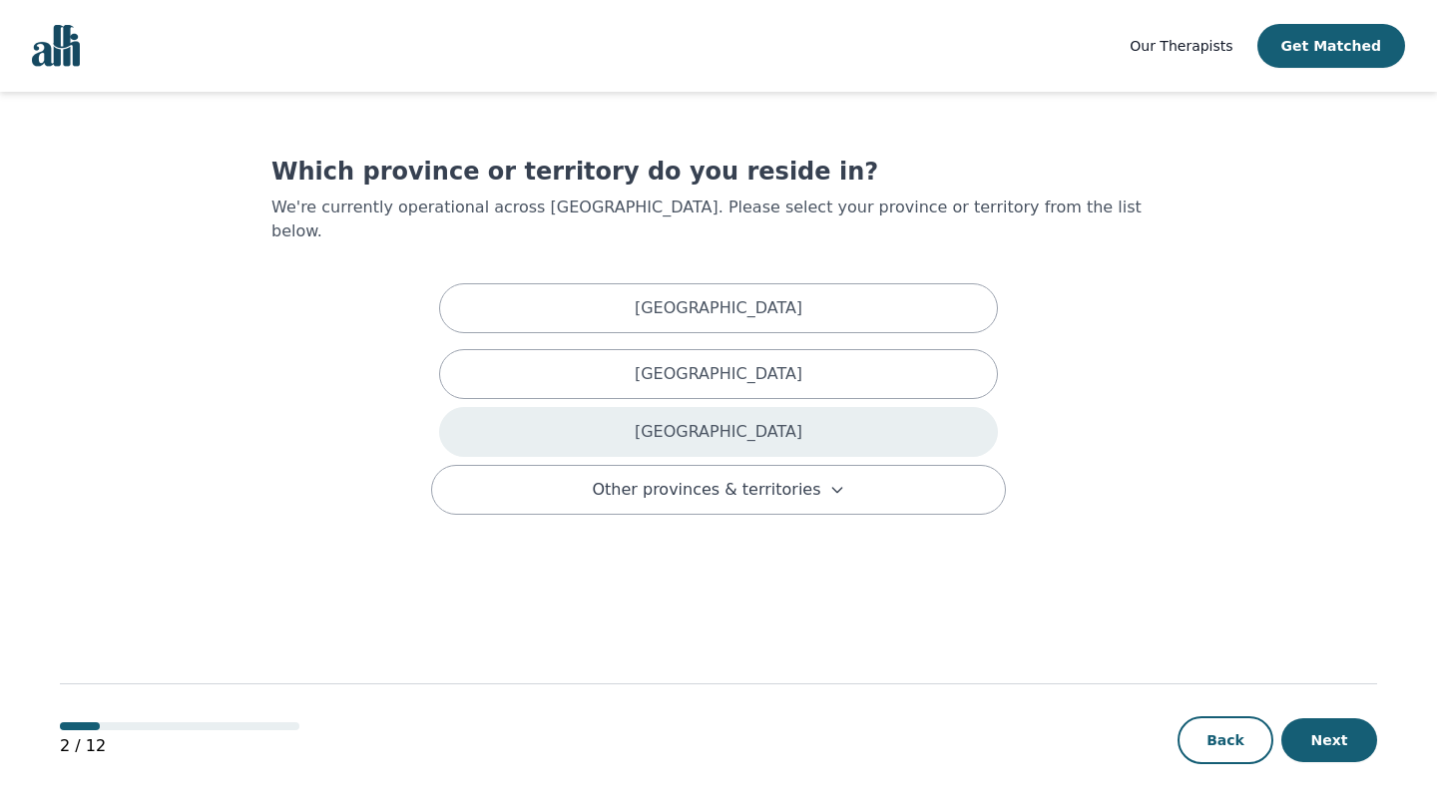
click at [680, 414] on div "[GEOGRAPHIC_DATA]" at bounding box center [718, 432] width 559 height 50
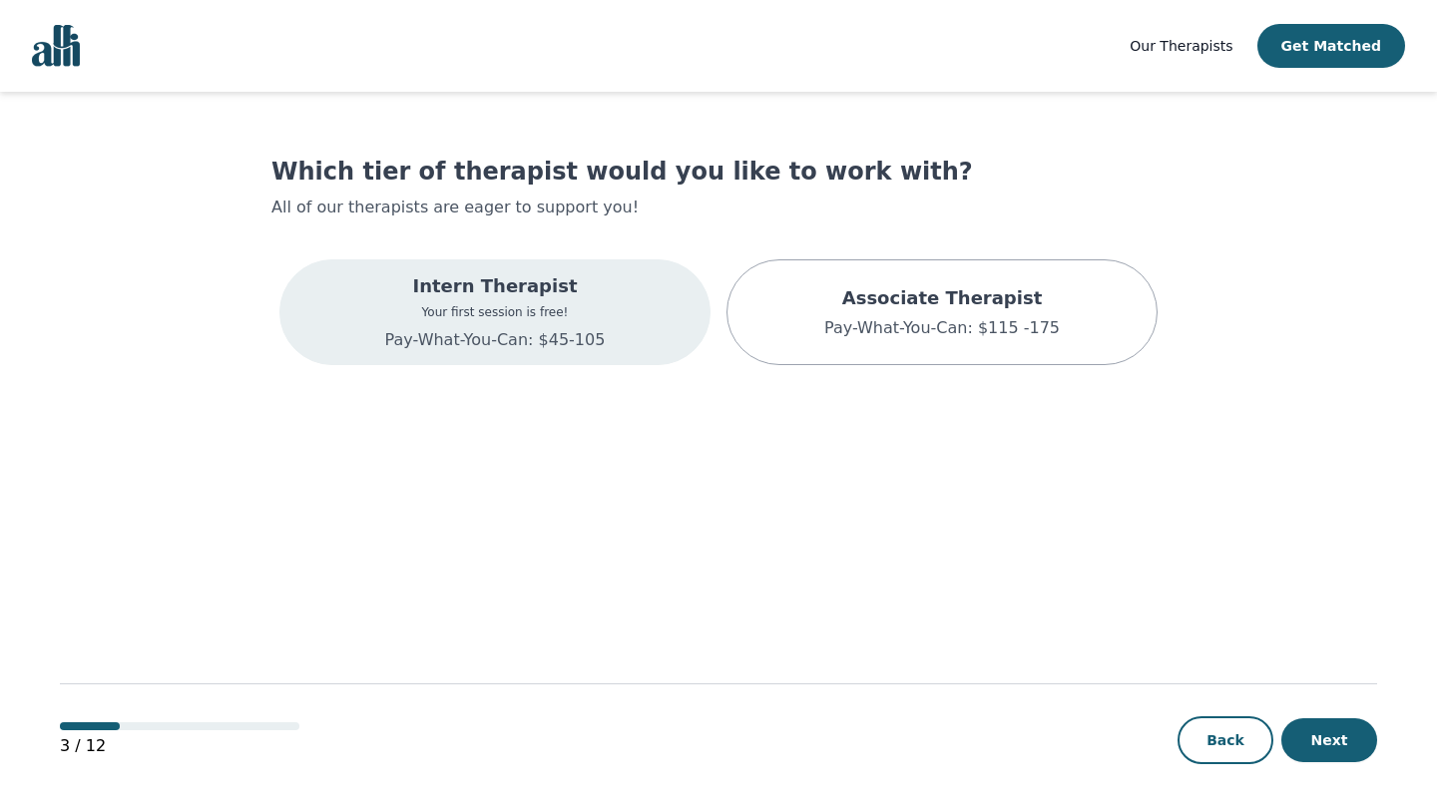
click at [613, 306] on div "Intern Therapist Your first session is free! Pay-What-You-Can: $45-105" at bounding box center [494, 312] width 431 height 106
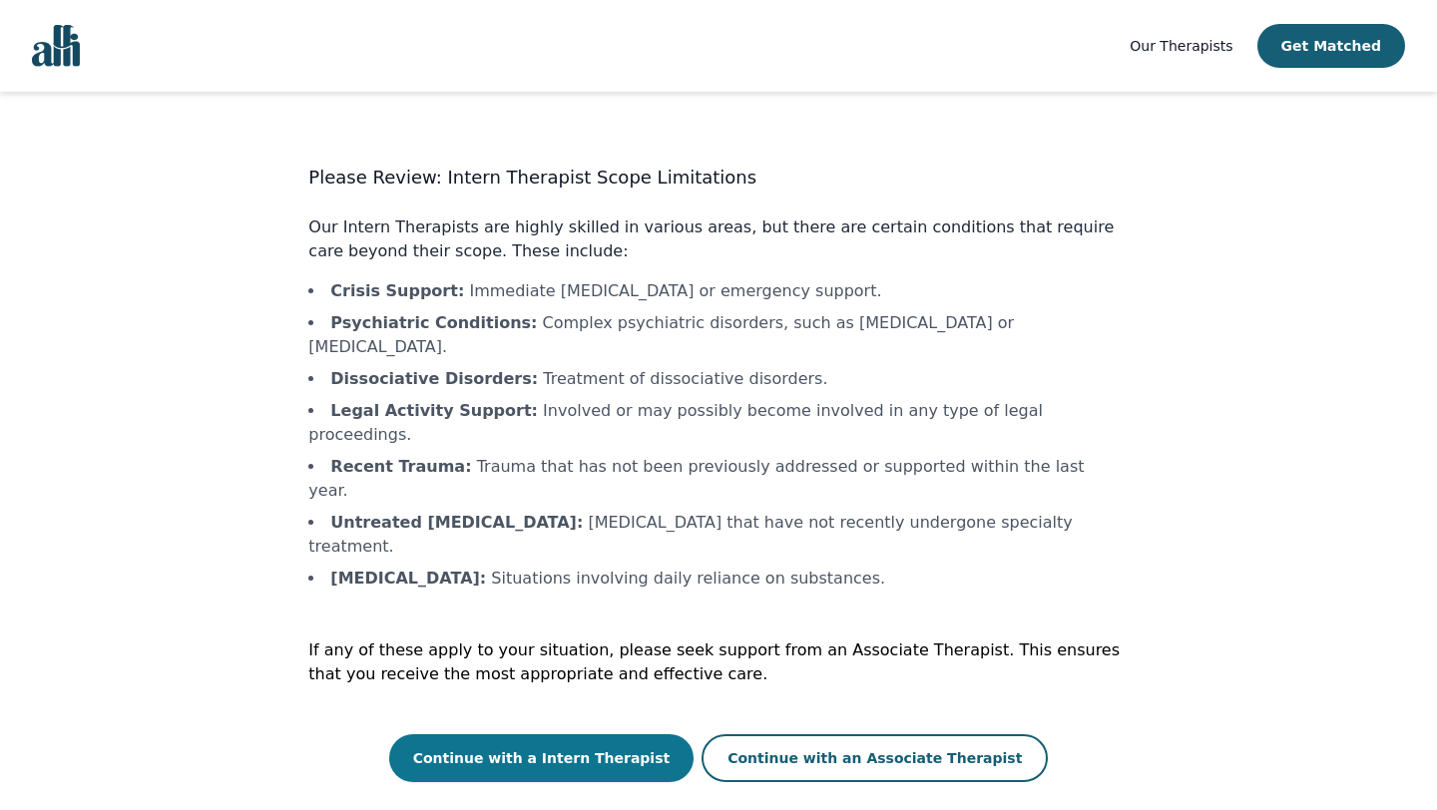
click at [635, 734] on button "Continue with a Intern Therapist" at bounding box center [541, 758] width 305 height 48
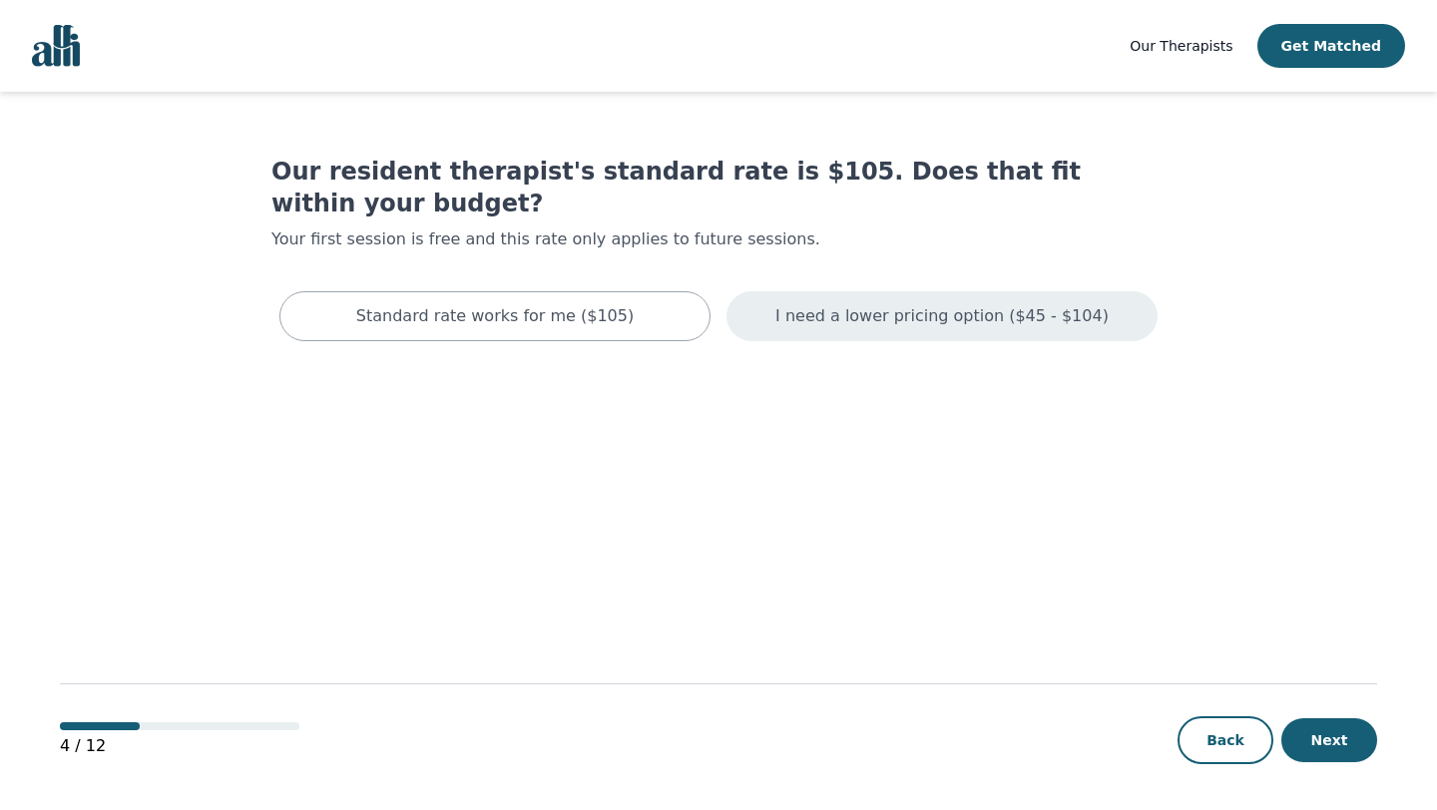
click at [890, 304] on p "I need a lower pricing option ($45 - $104)" at bounding box center [941, 316] width 333 height 24
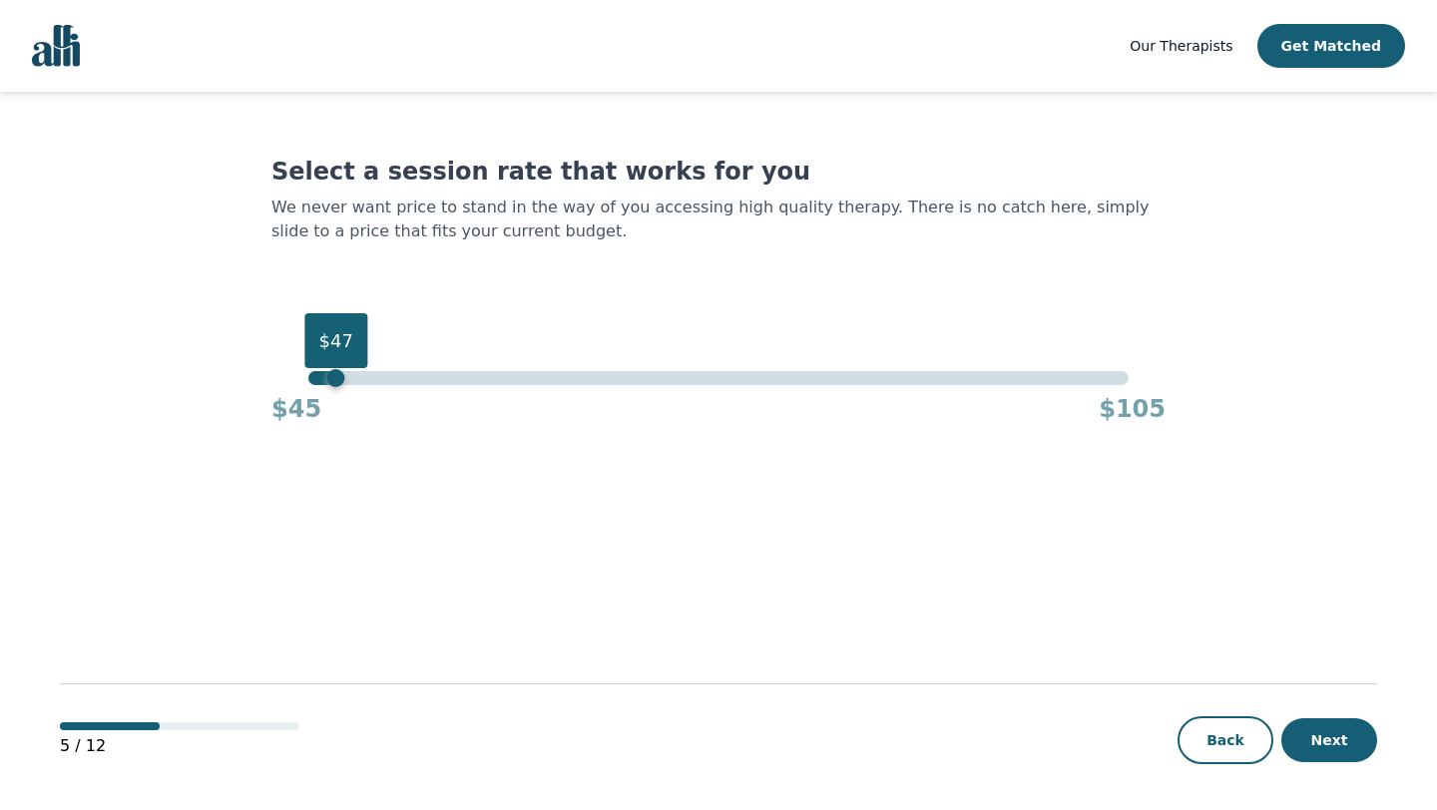
drag, startPoint x: 1158, startPoint y: 335, endPoint x: 303, endPoint y: 258, distance: 858.4
click at [303, 258] on div "Select a session rate that works for you We never want price to stand in the wa…" at bounding box center [718, 290] width 894 height 269
click at [1355, 754] on button "Next" at bounding box center [1329, 740] width 96 height 44
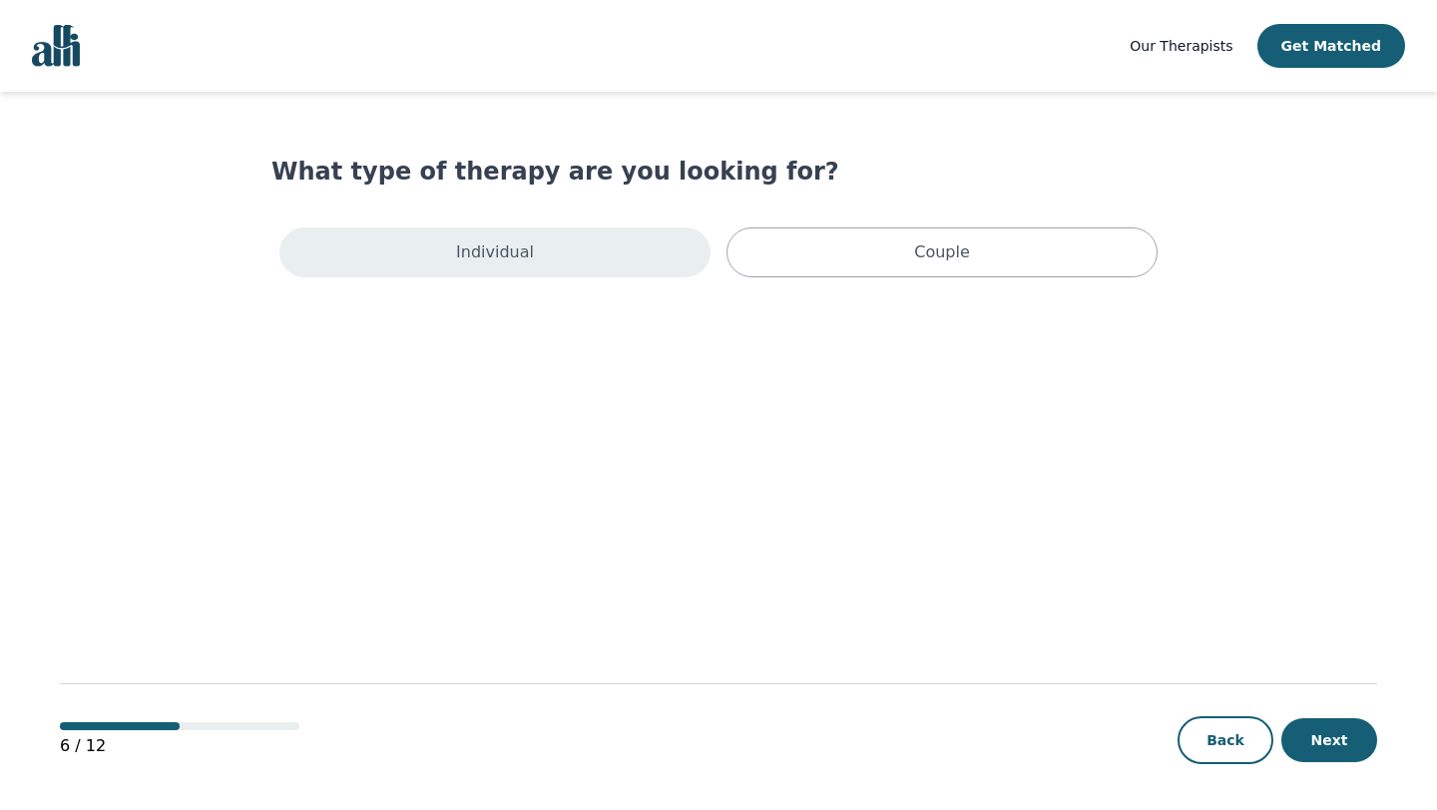
click at [605, 245] on div "Individual" at bounding box center [494, 252] width 431 height 50
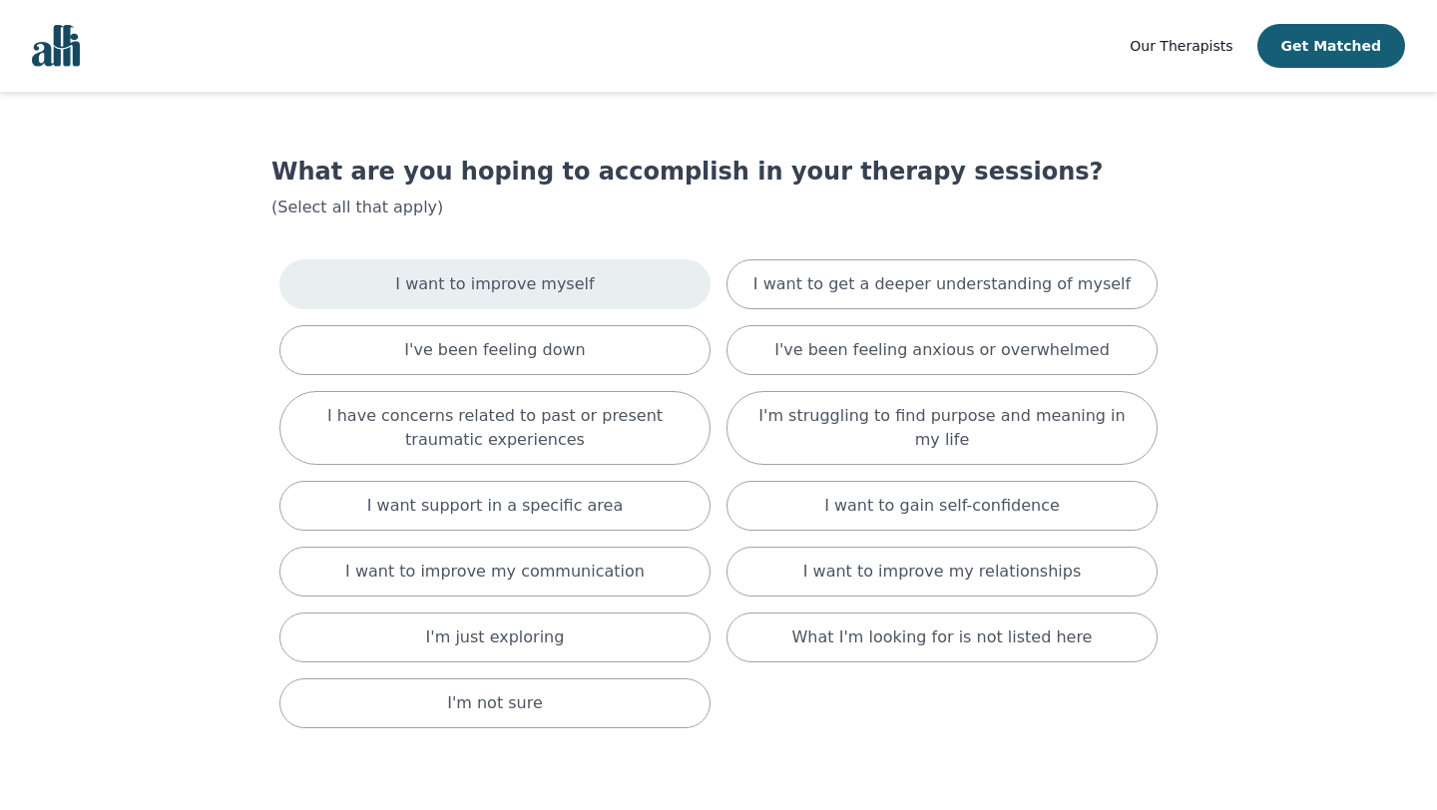
click at [580, 278] on p "I want to improve myself" at bounding box center [494, 284] width 199 height 24
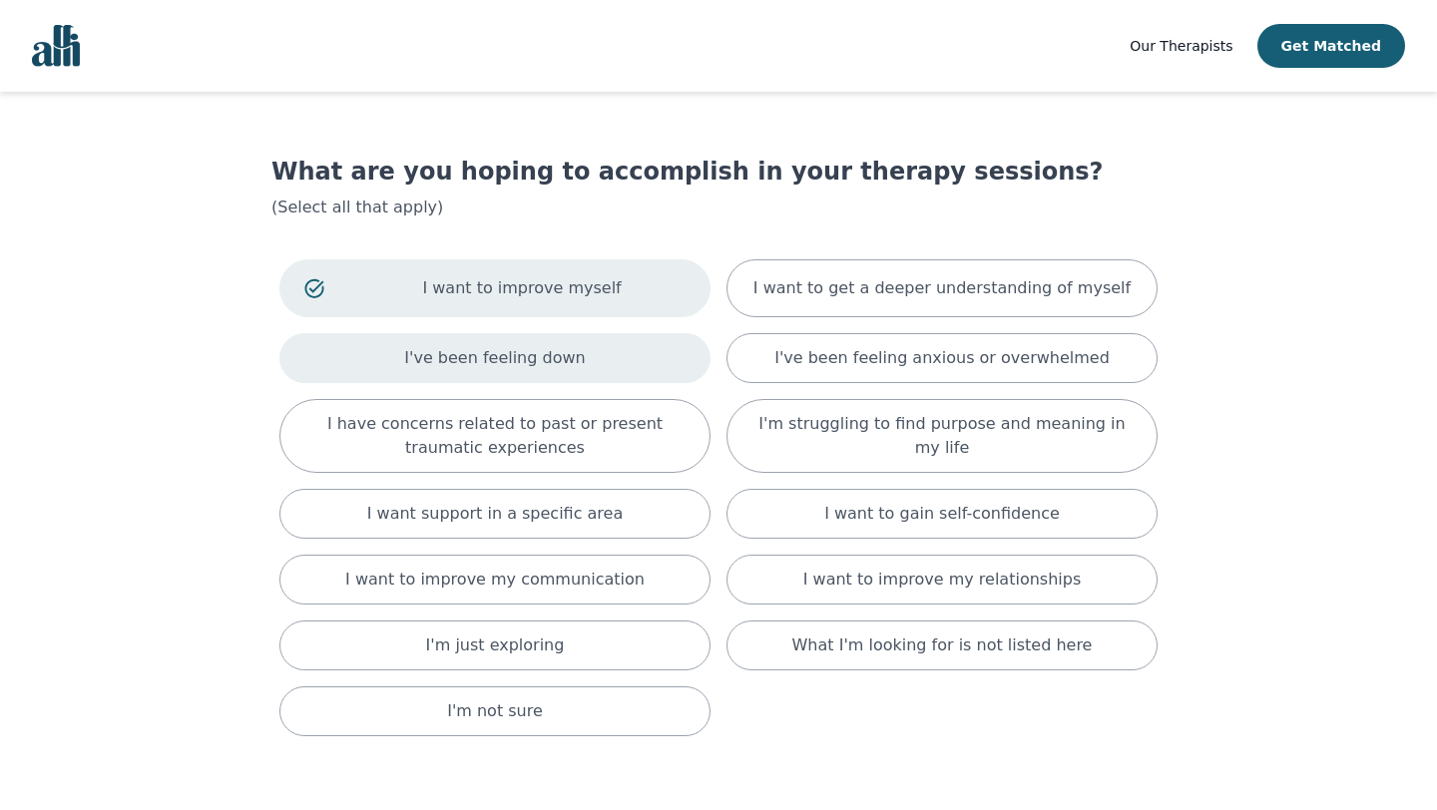
click at [566, 353] on p "I've been feeling down" at bounding box center [494, 358] width 181 height 24
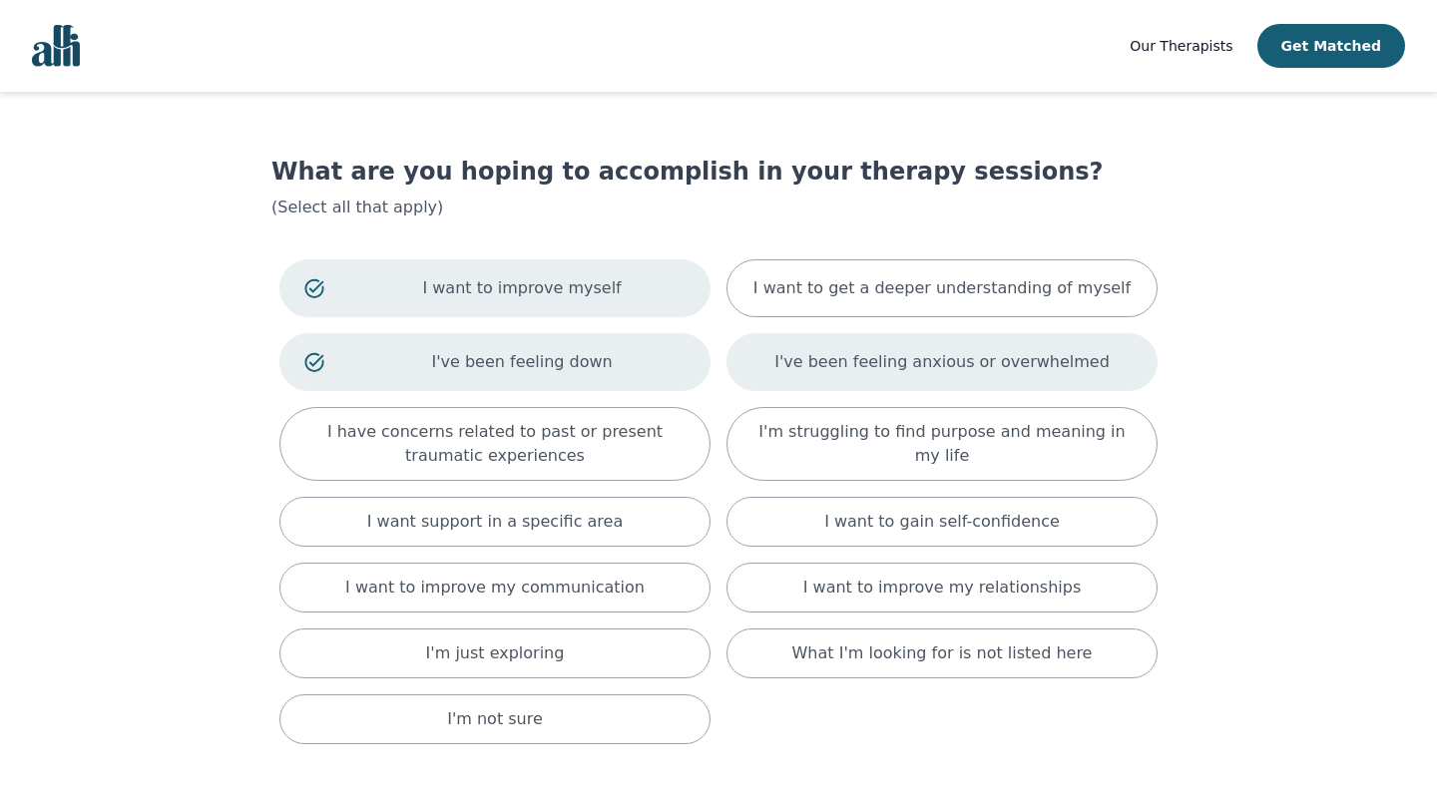
click at [919, 372] on p "I've been feeling anxious or overwhelmed" at bounding box center [941, 362] width 335 height 24
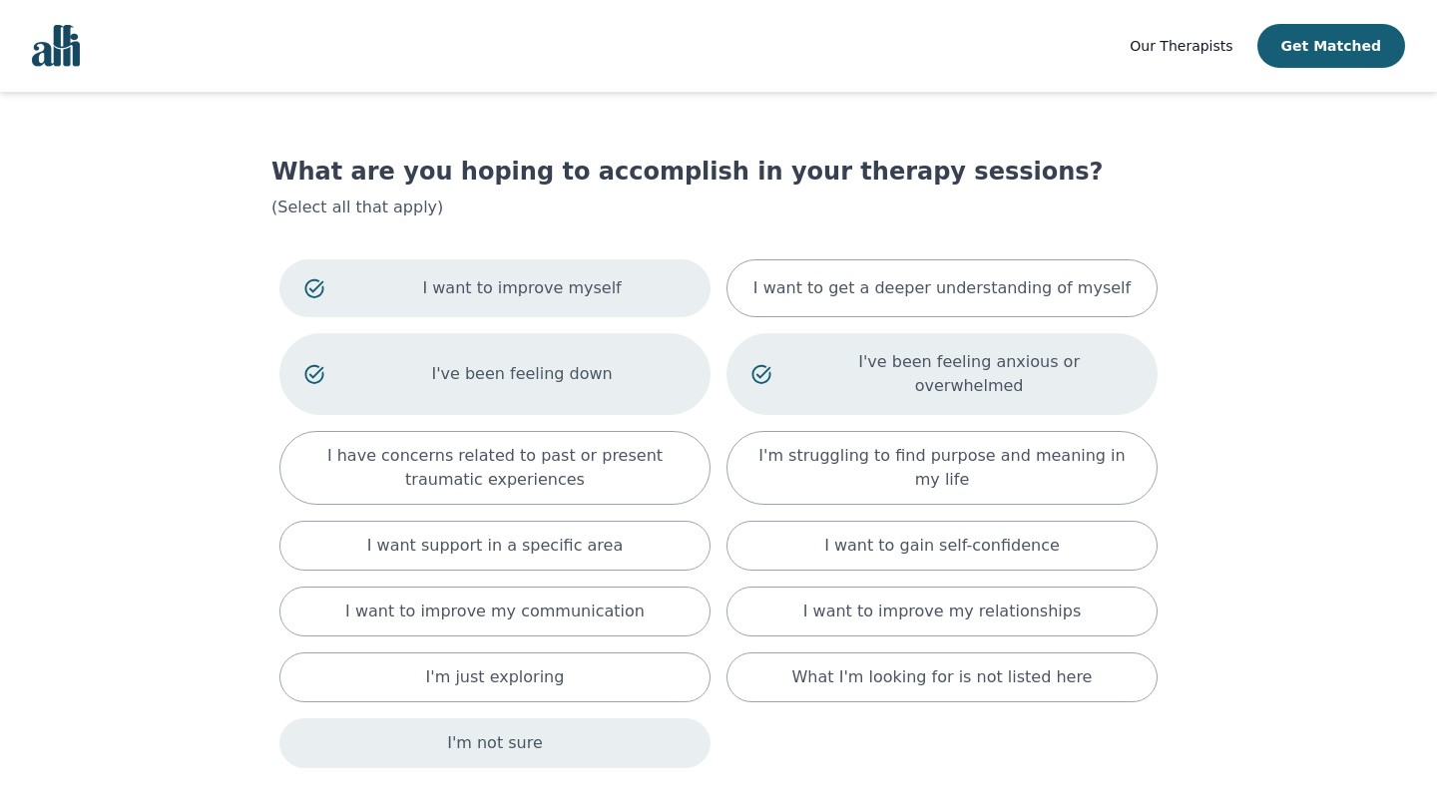
click at [535, 735] on div "I'm not sure" at bounding box center [494, 743] width 431 height 50
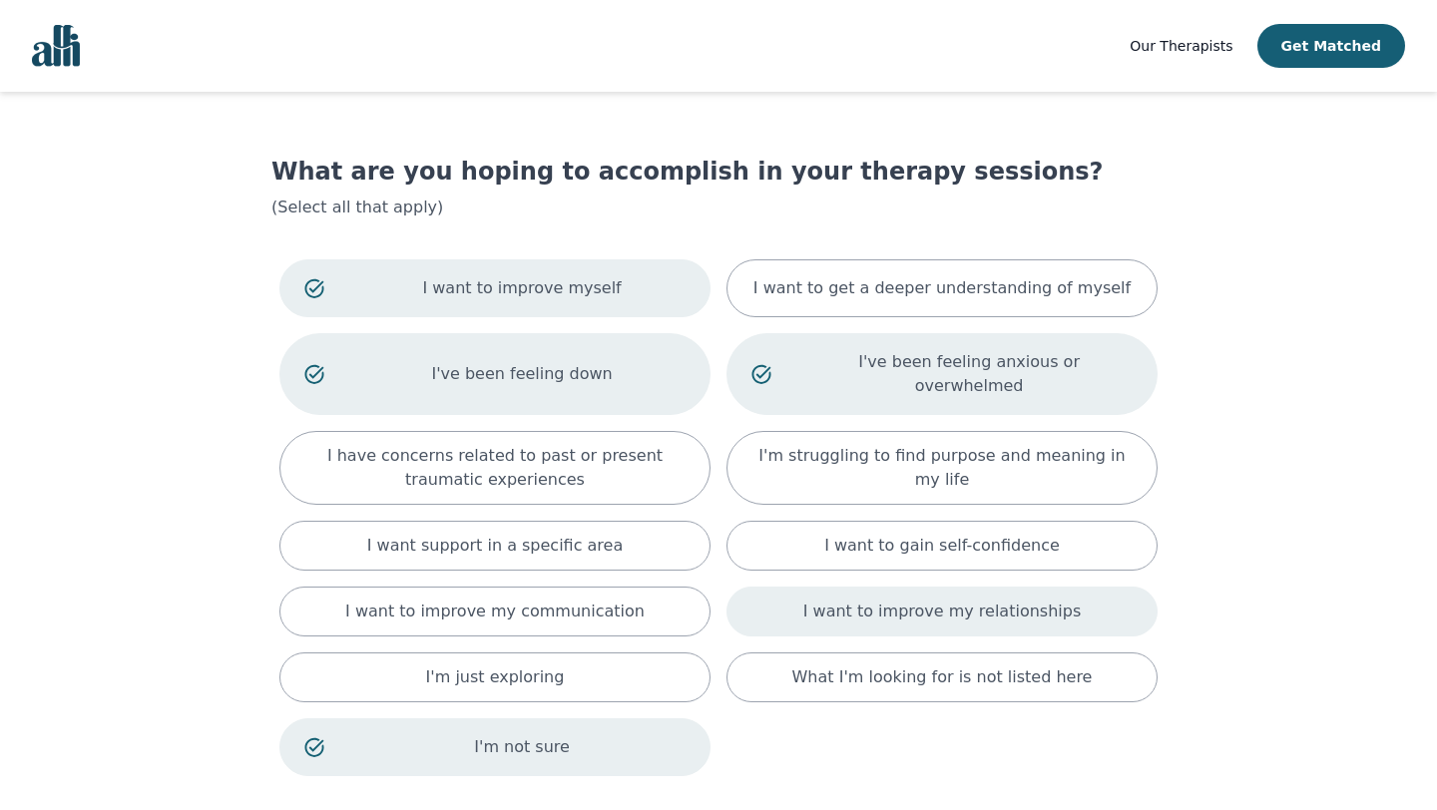
click at [913, 600] on p "I want to improve my relationships" at bounding box center [941, 612] width 277 height 24
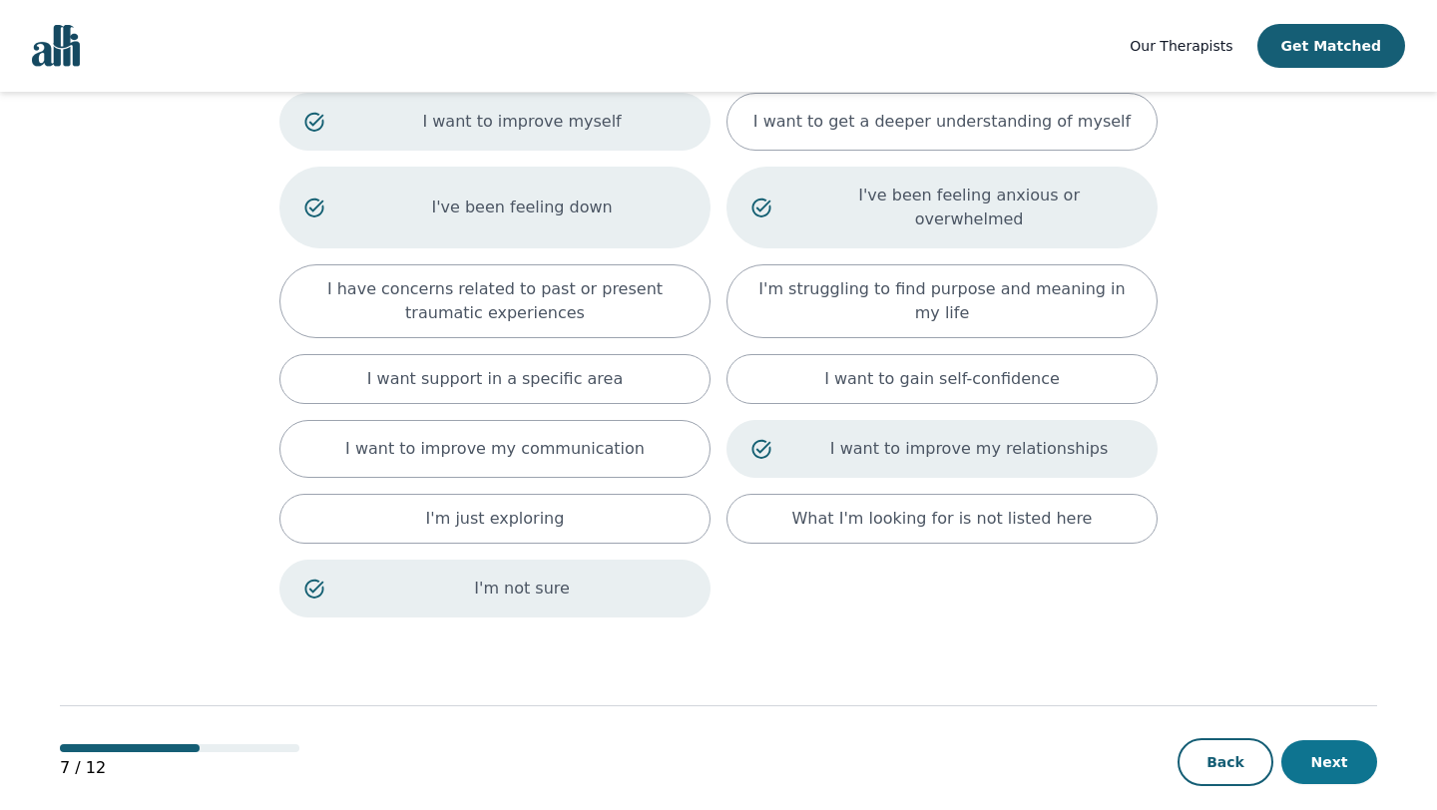
click at [1327, 750] on button "Next" at bounding box center [1329, 762] width 96 height 44
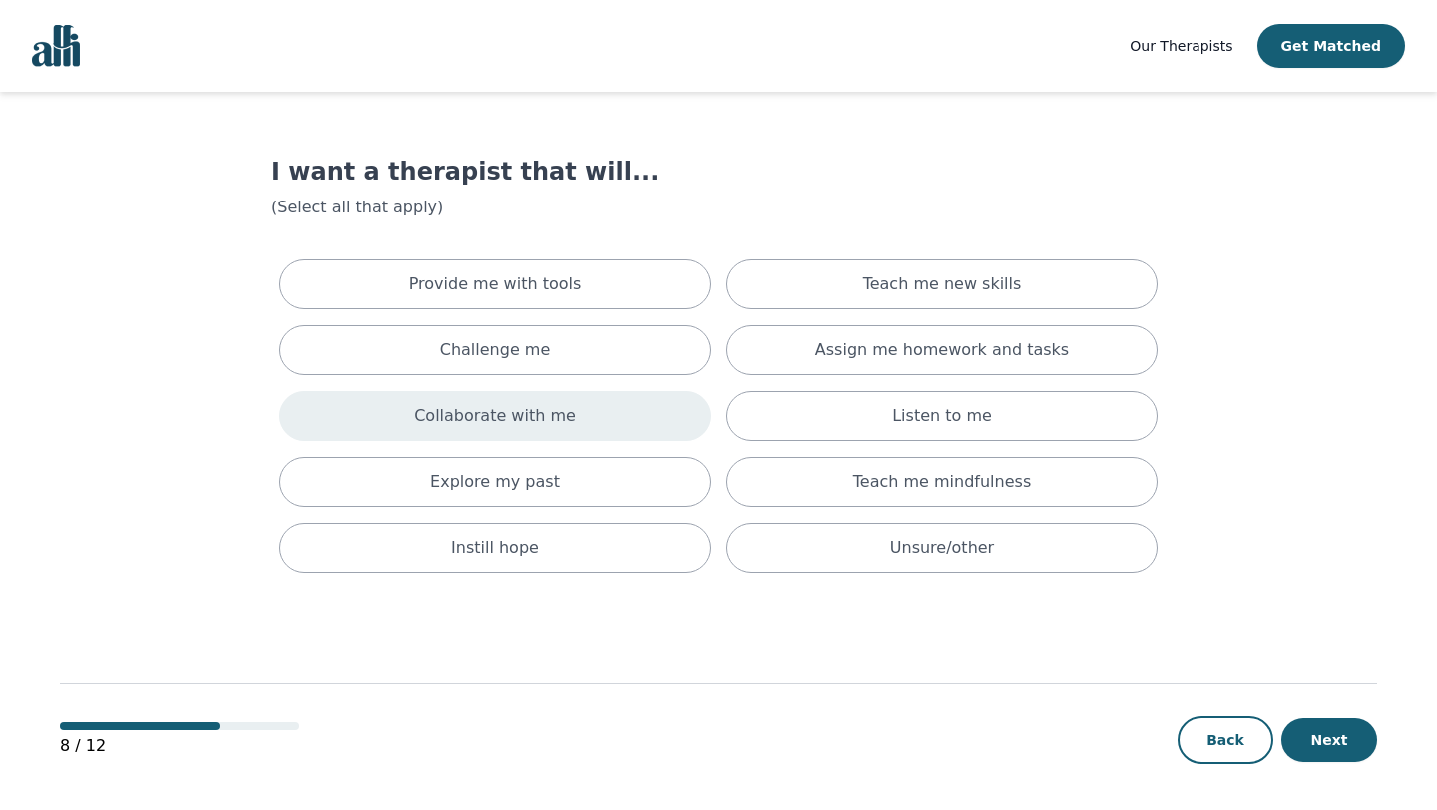
click at [522, 411] on p "Collaborate with me" at bounding box center [495, 416] width 162 height 24
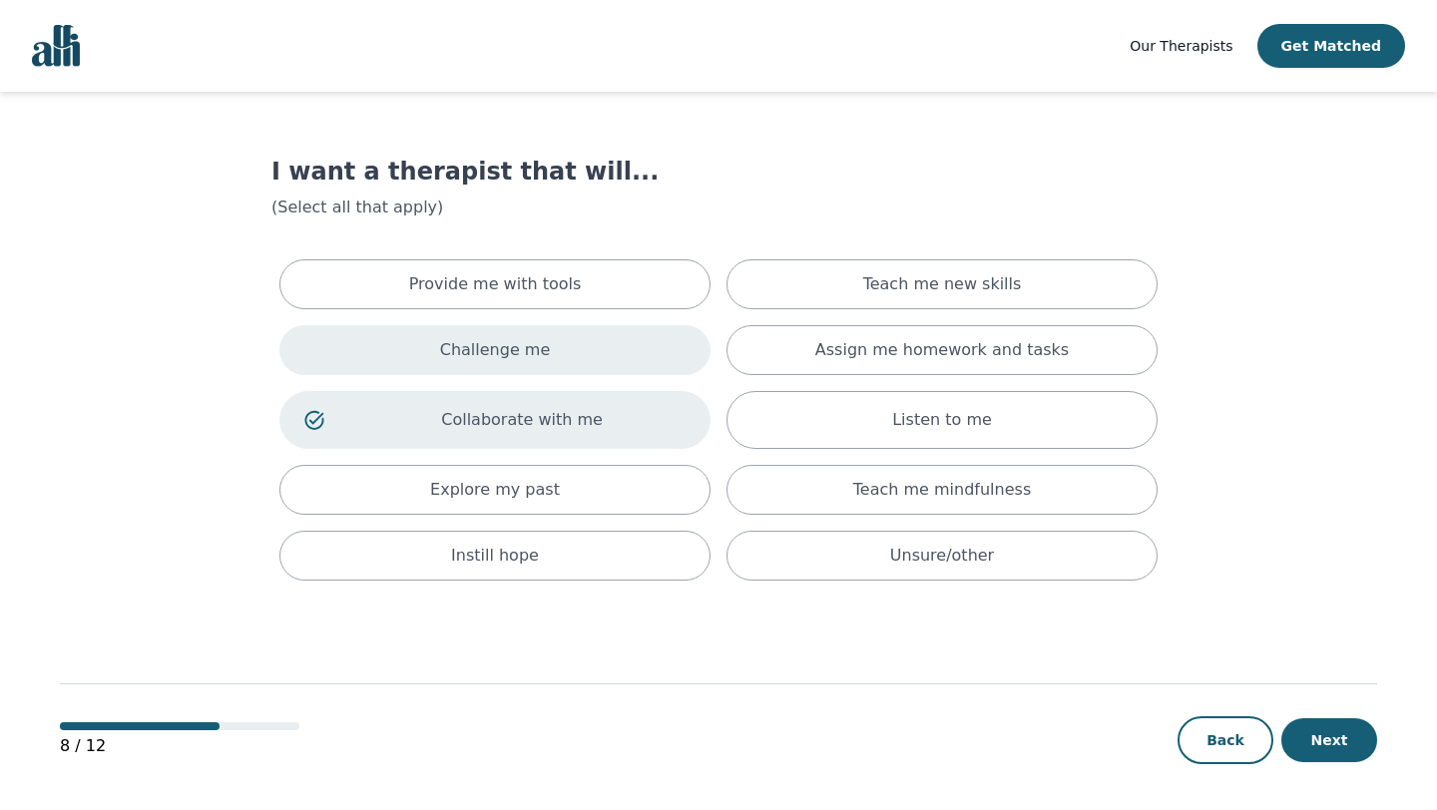
click at [531, 335] on div "Challenge me" at bounding box center [494, 350] width 431 height 50
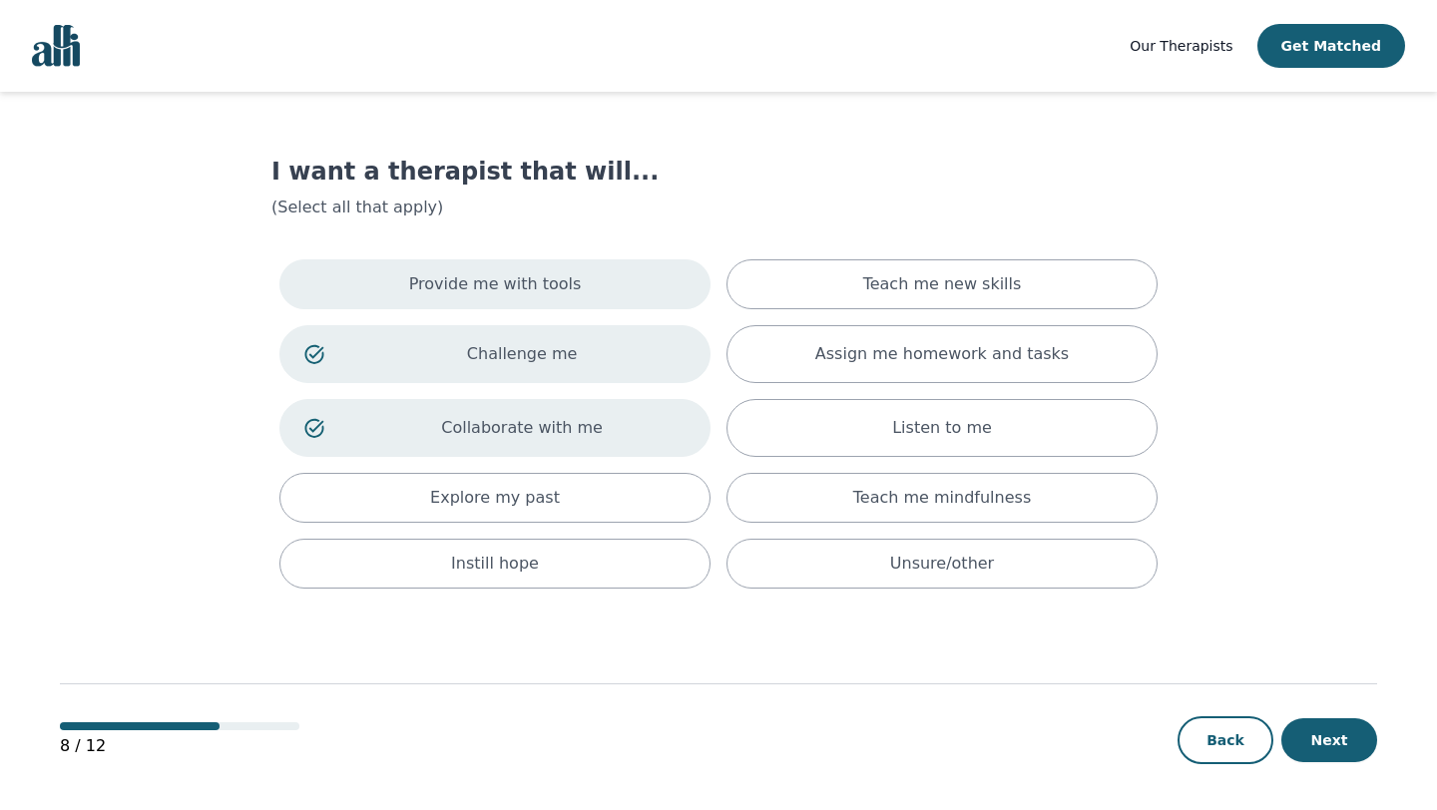
click at [540, 272] on p "Provide me with tools" at bounding box center [495, 284] width 173 height 24
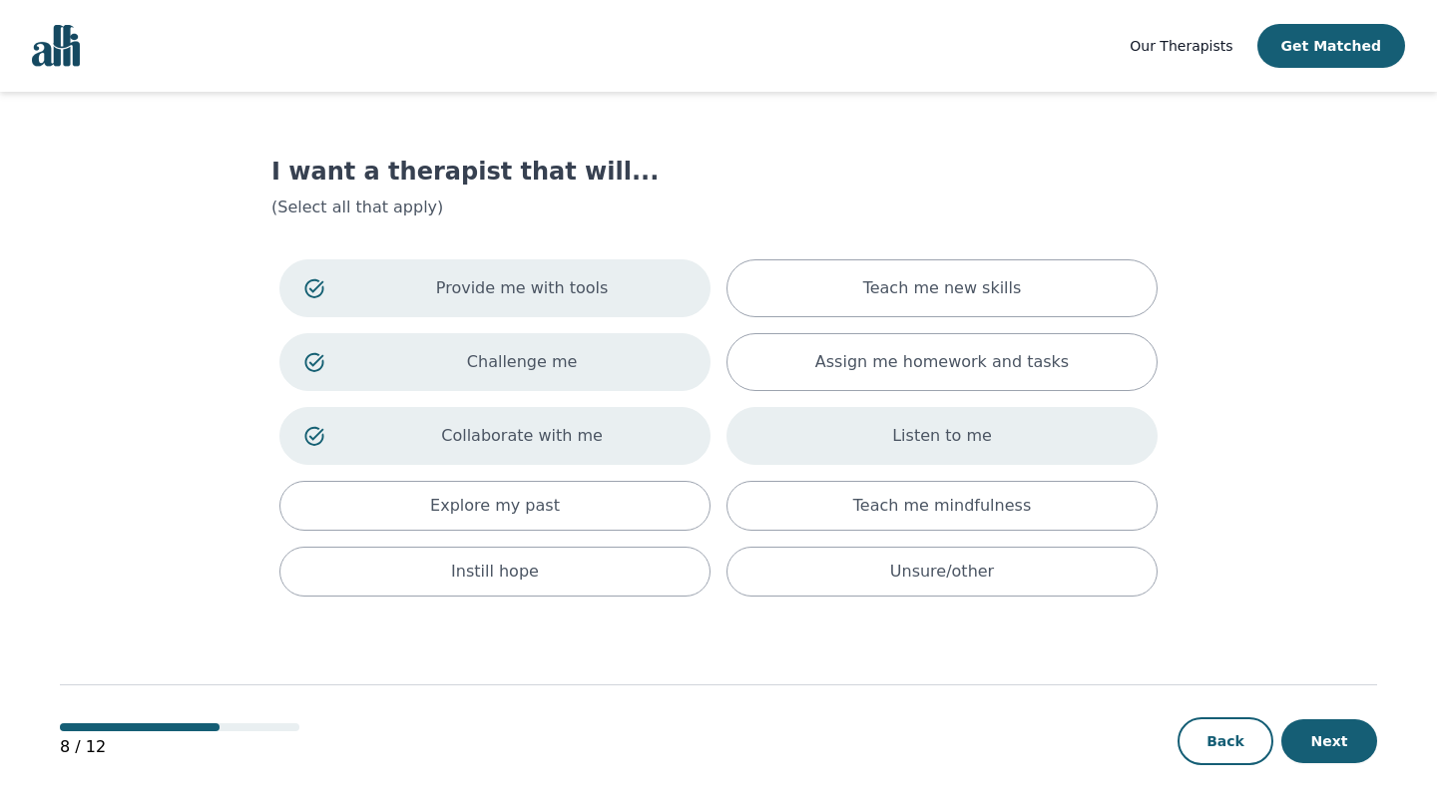
click at [862, 450] on div "Listen to me" at bounding box center [941, 436] width 431 height 58
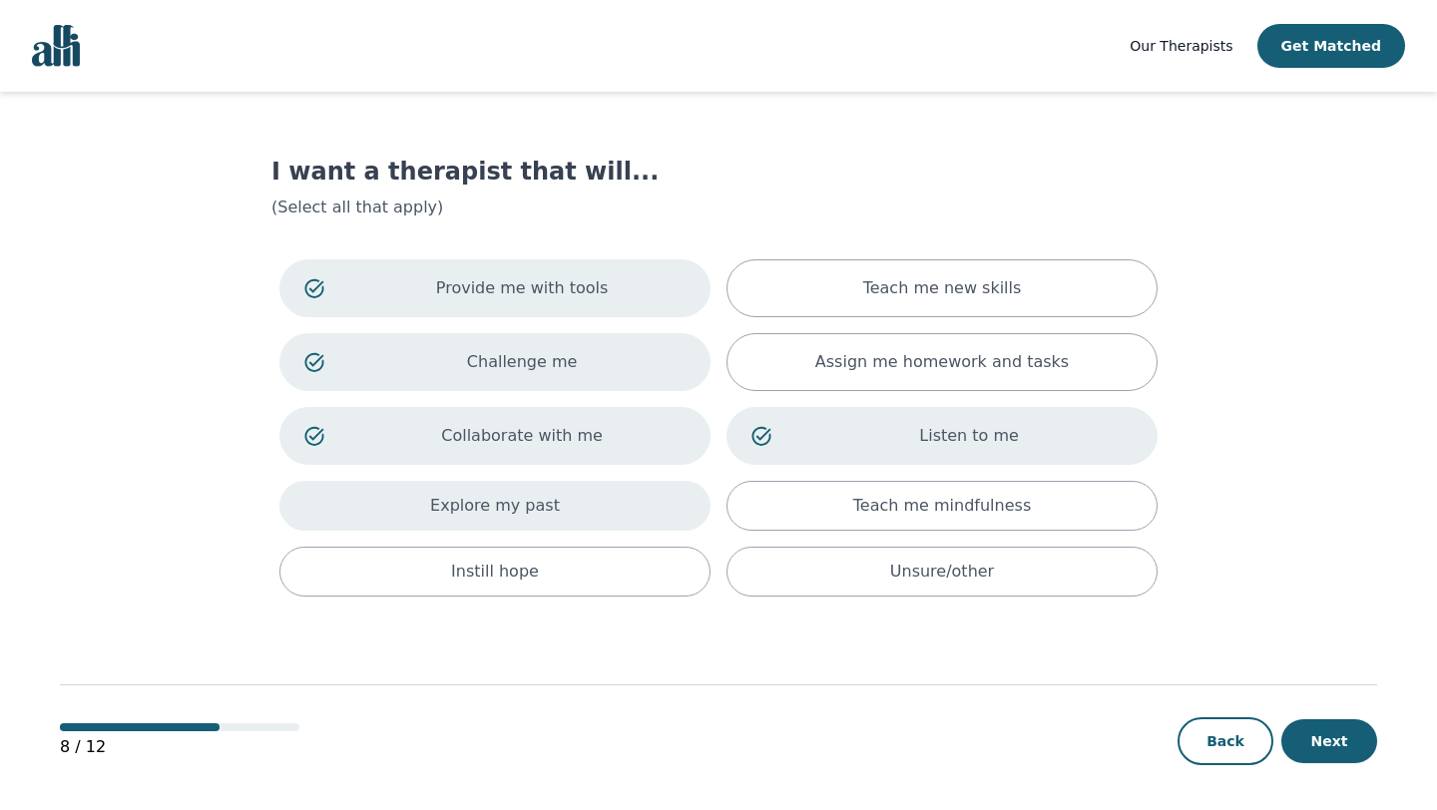
click at [589, 506] on div "Explore my past" at bounding box center [494, 506] width 431 height 50
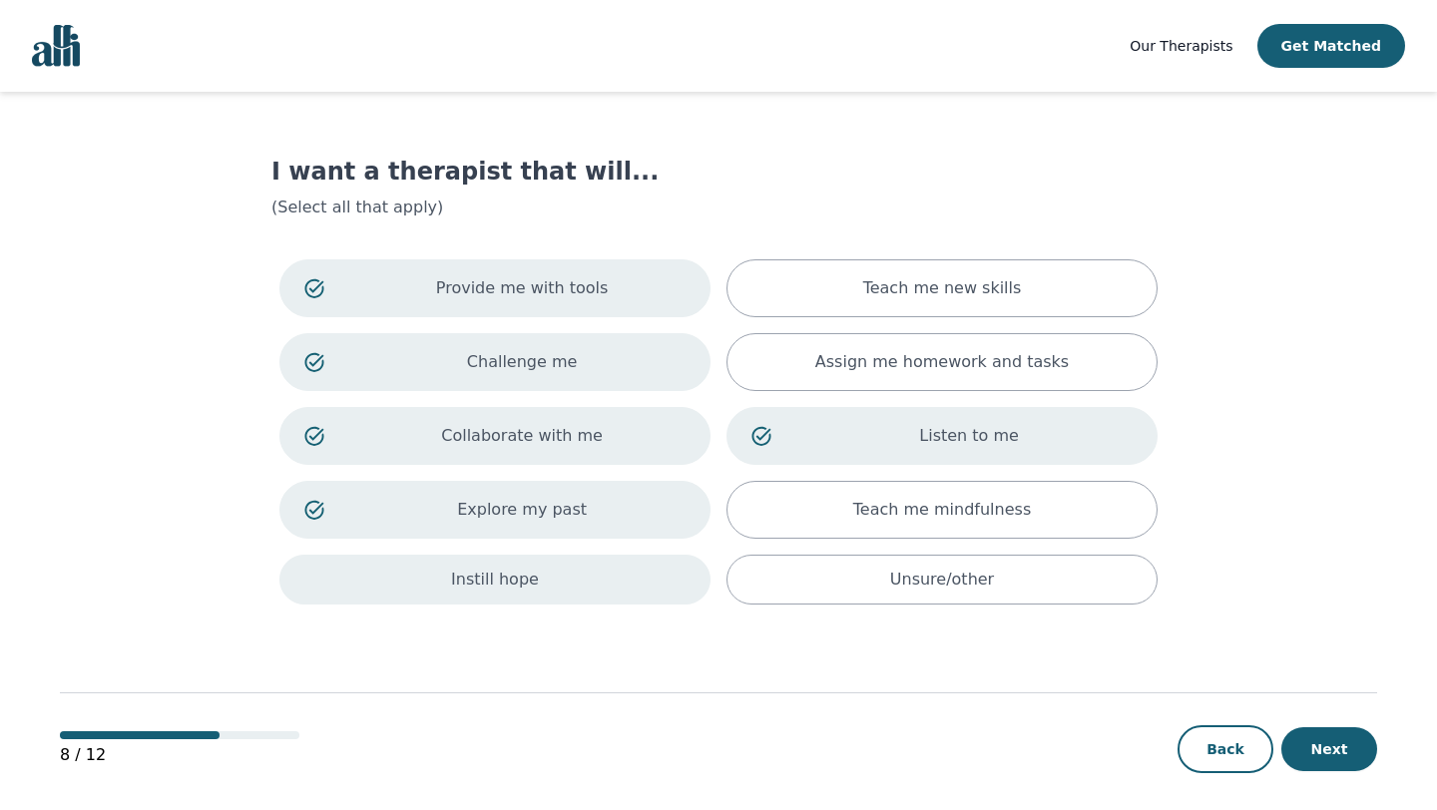
click at [598, 573] on div "Instill hope" at bounding box center [494, 580] width 431 height 50
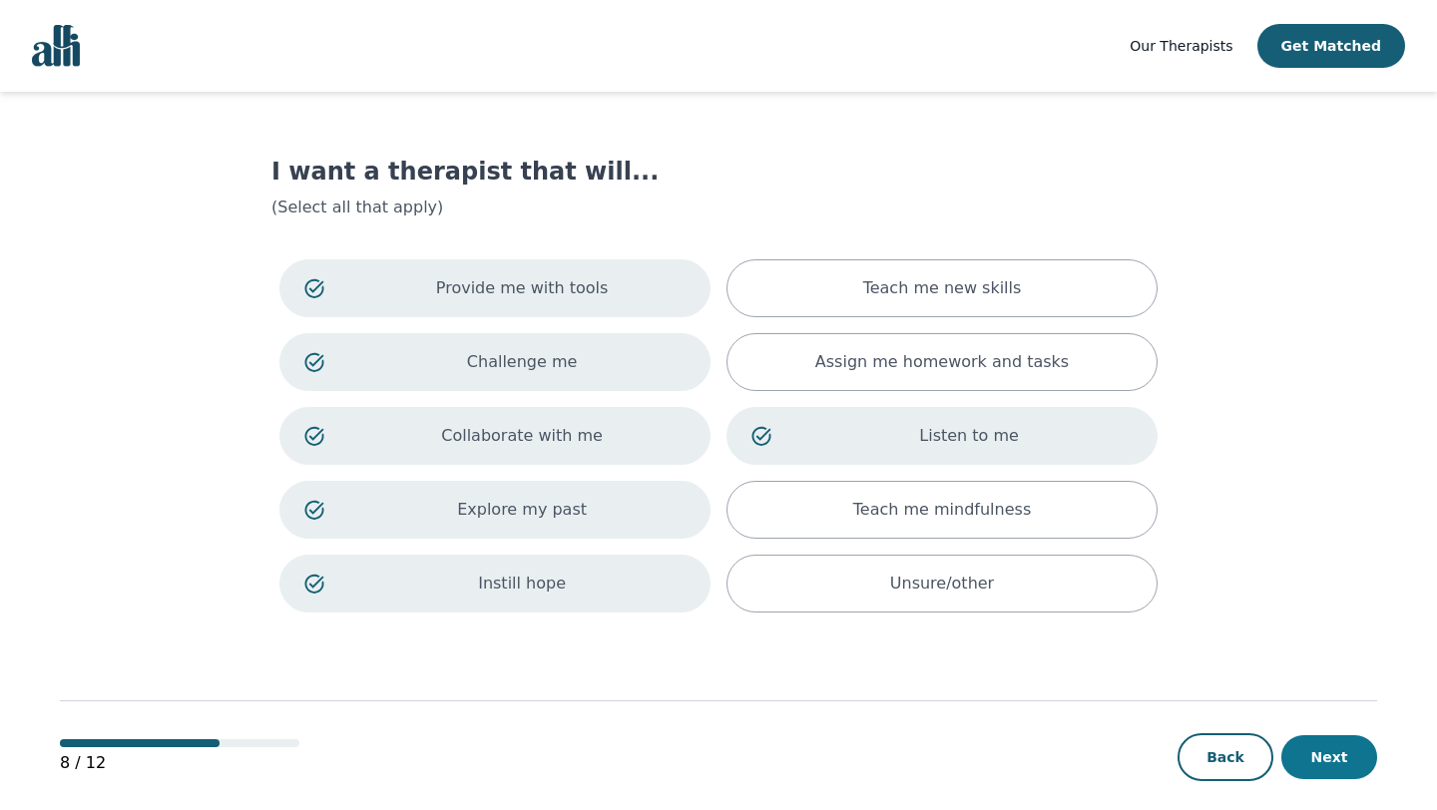
click at [1312, 759] on button "Next" at bounding box center [1329, 757] width 96 height 44
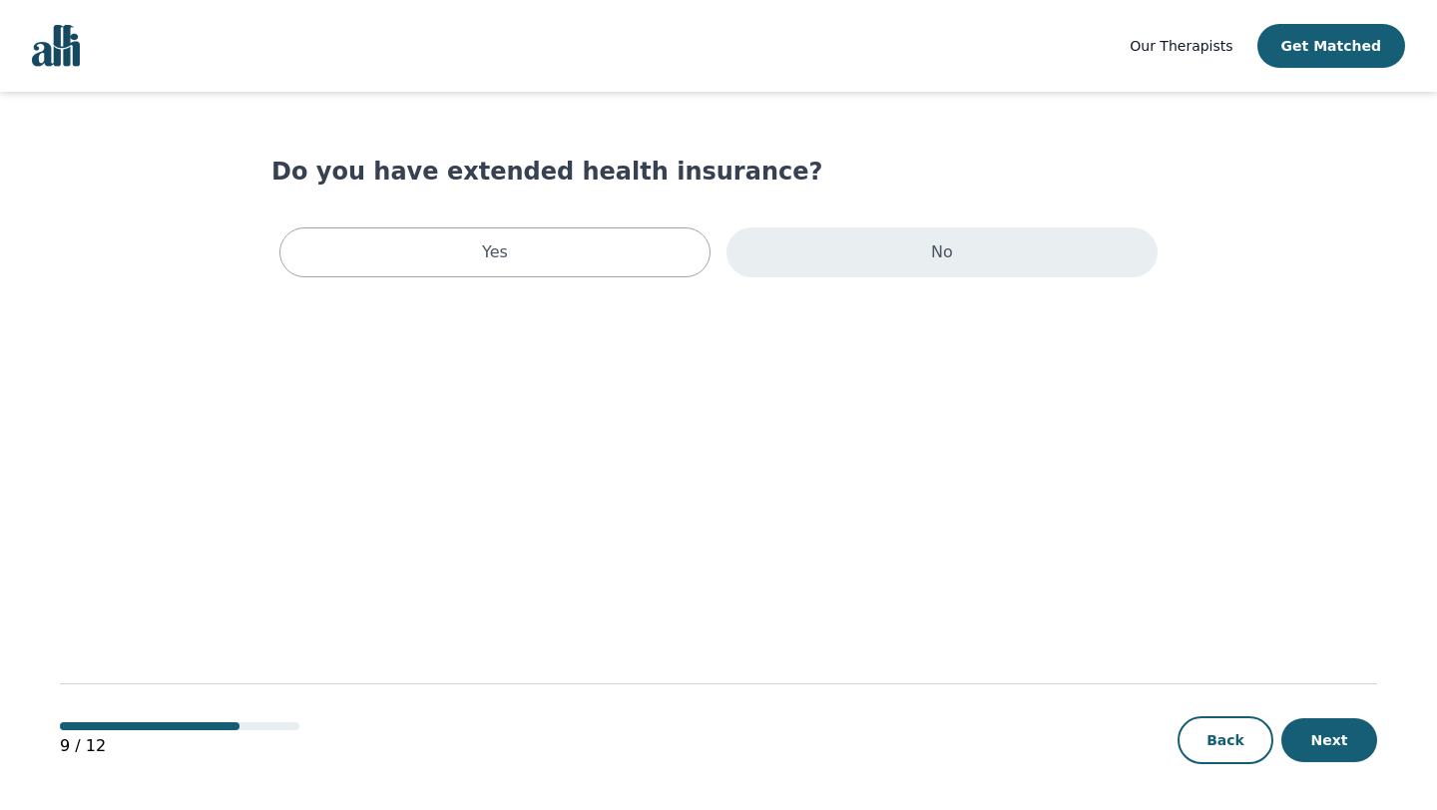
click at [855, 265] on div "No" at bounding box center [941, 252] width 431 height 50
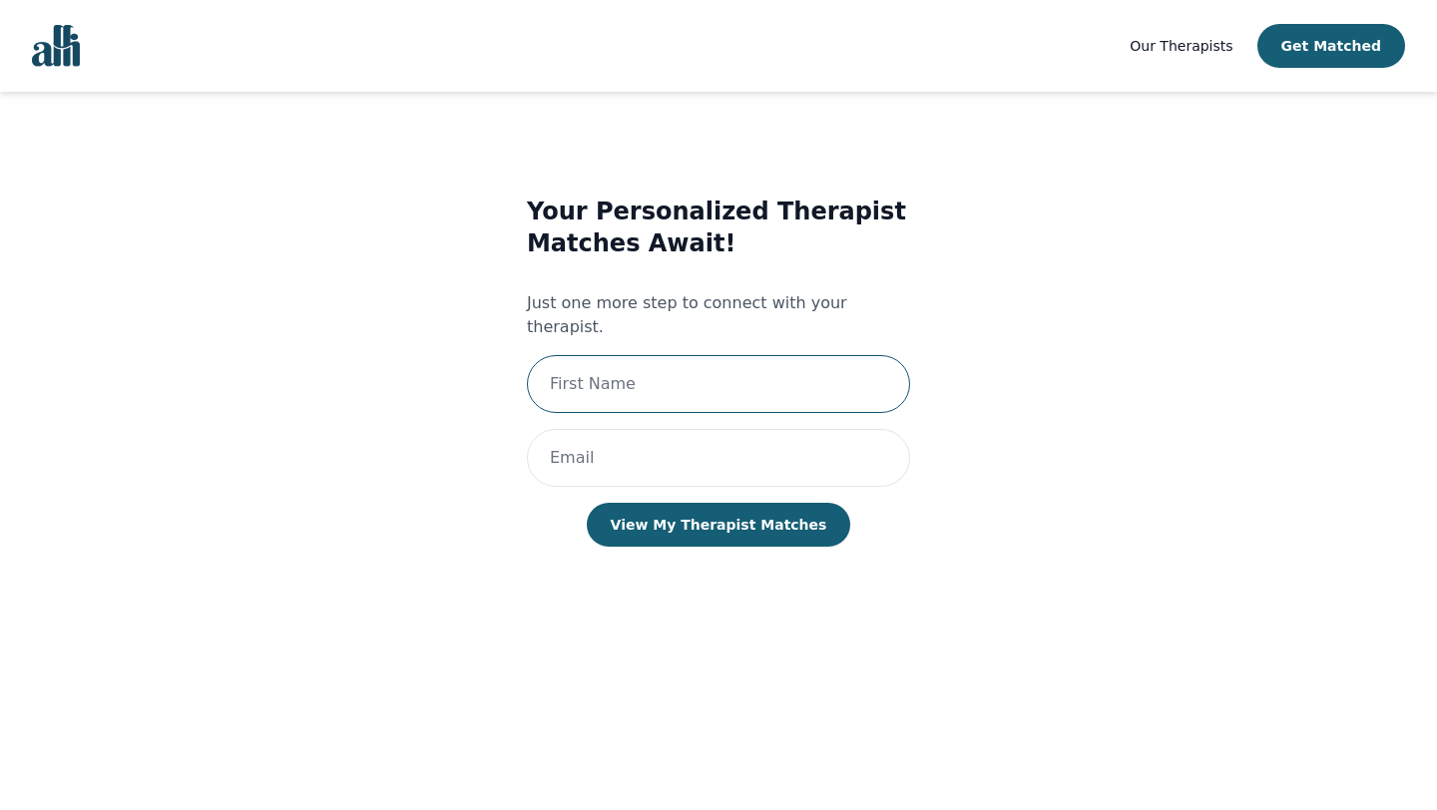
click at [749, 366] on input "text" at bounding box center [718, 384] width 383 height 58
type input "Naser"
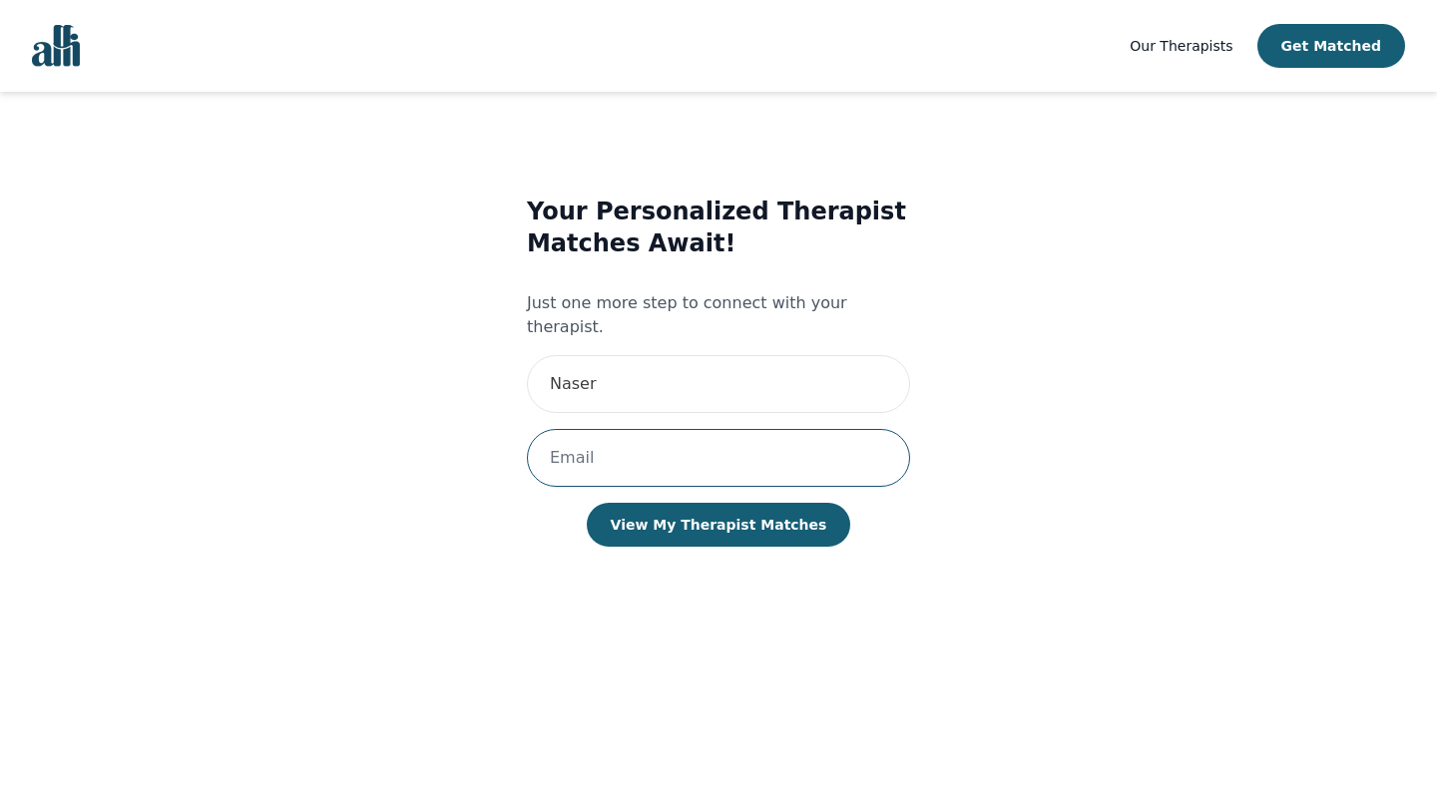
click at [713, 429] on input "email" at bounding box center [718, 458] width 383 height 58
type input "[EMAIL_ADDRESS][DOMAIN_NAME]"
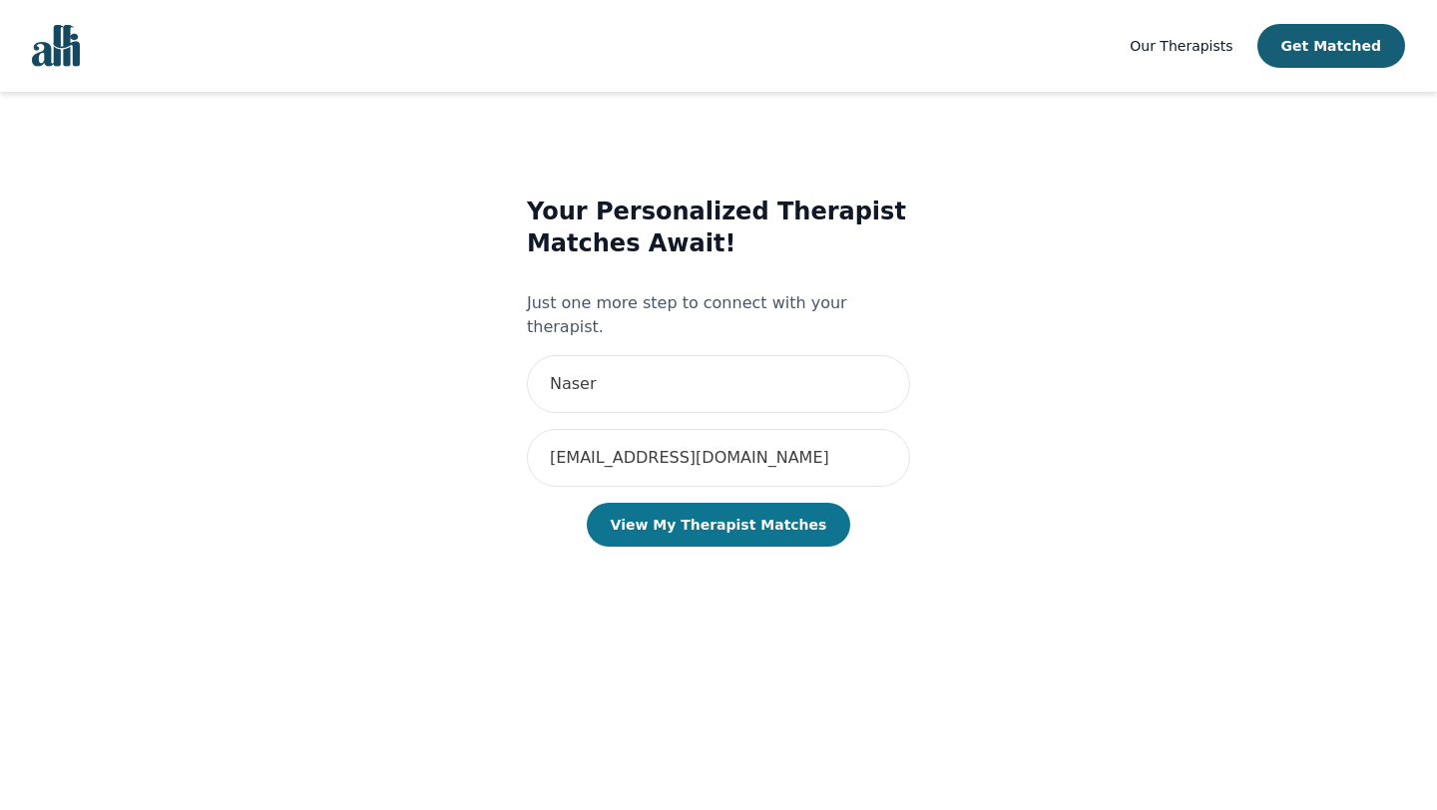
click at [729, 514] on button "View My Therapist Matches" at bounding box center [719, 525] width 264 height 44
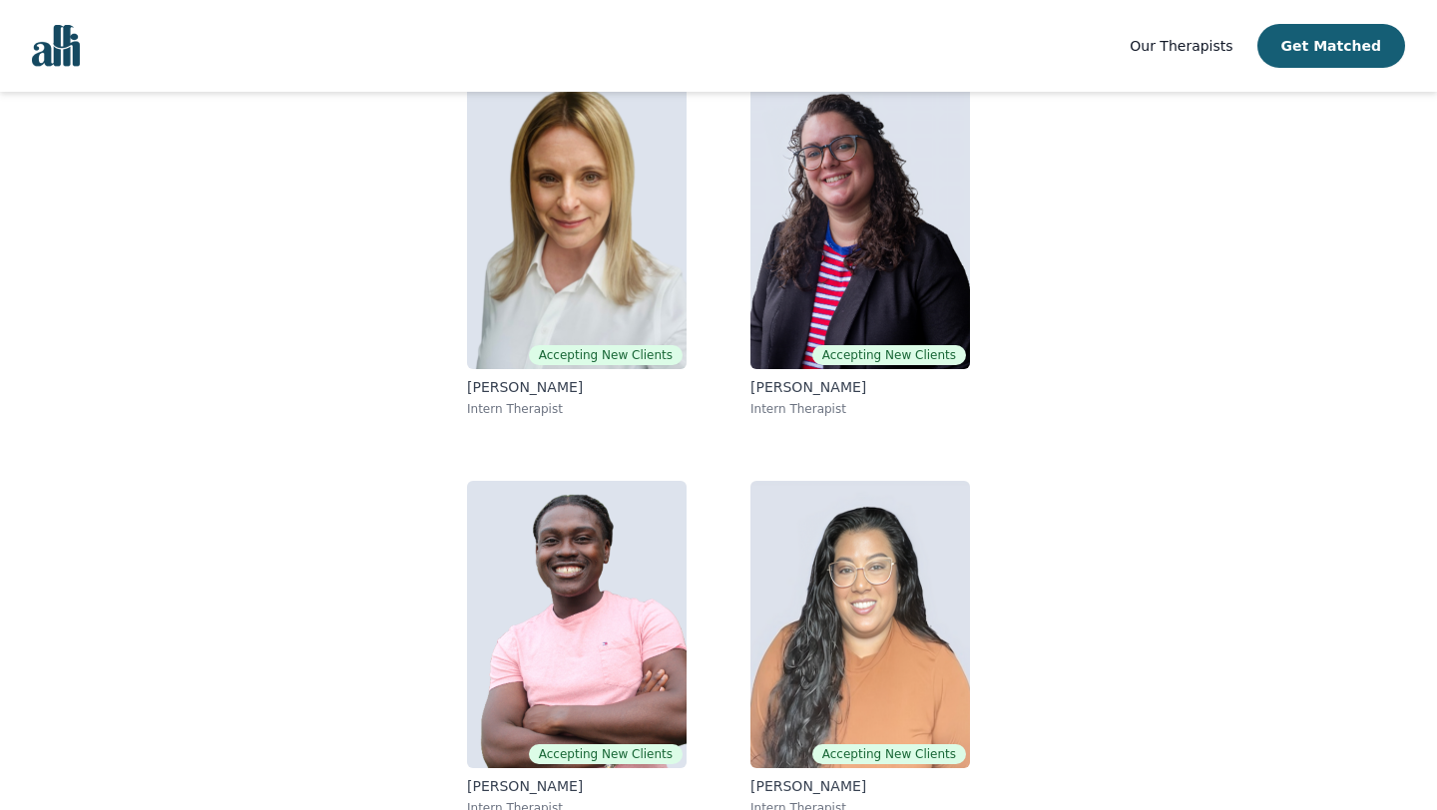
scroll to position [231, 0]
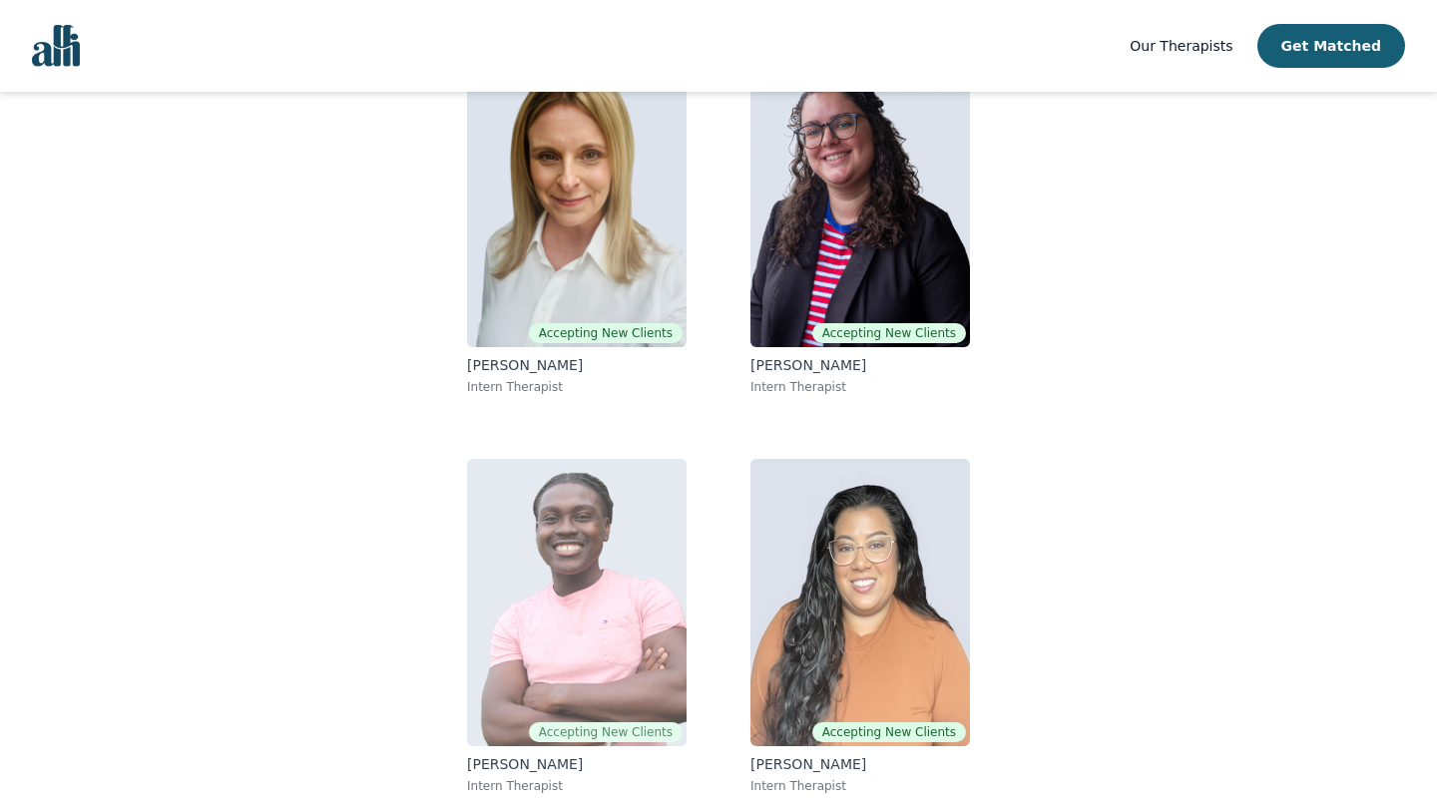
click at [594, 599] on img at bounding box center [576, 602] width 219 height 287
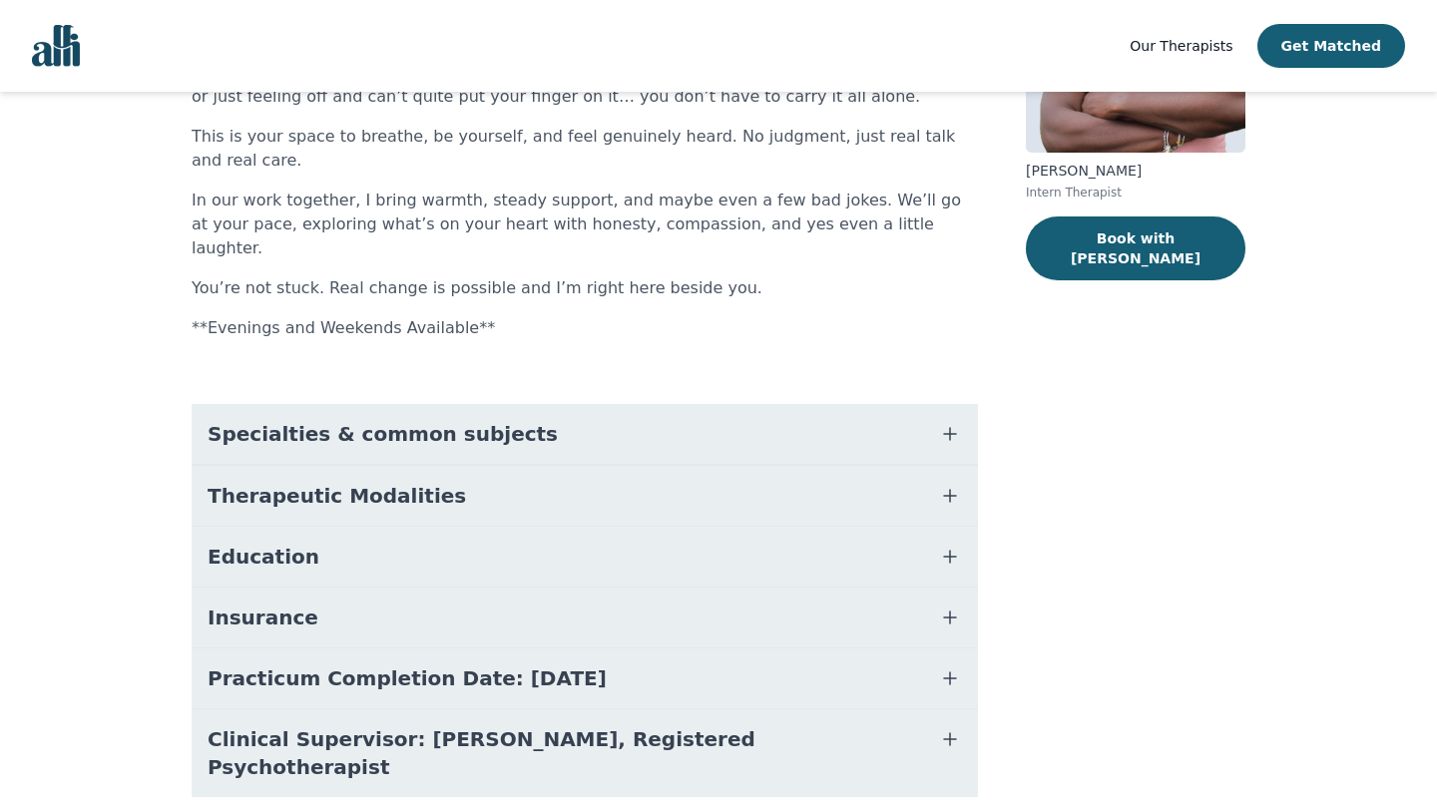
scroll to position [281, 0]
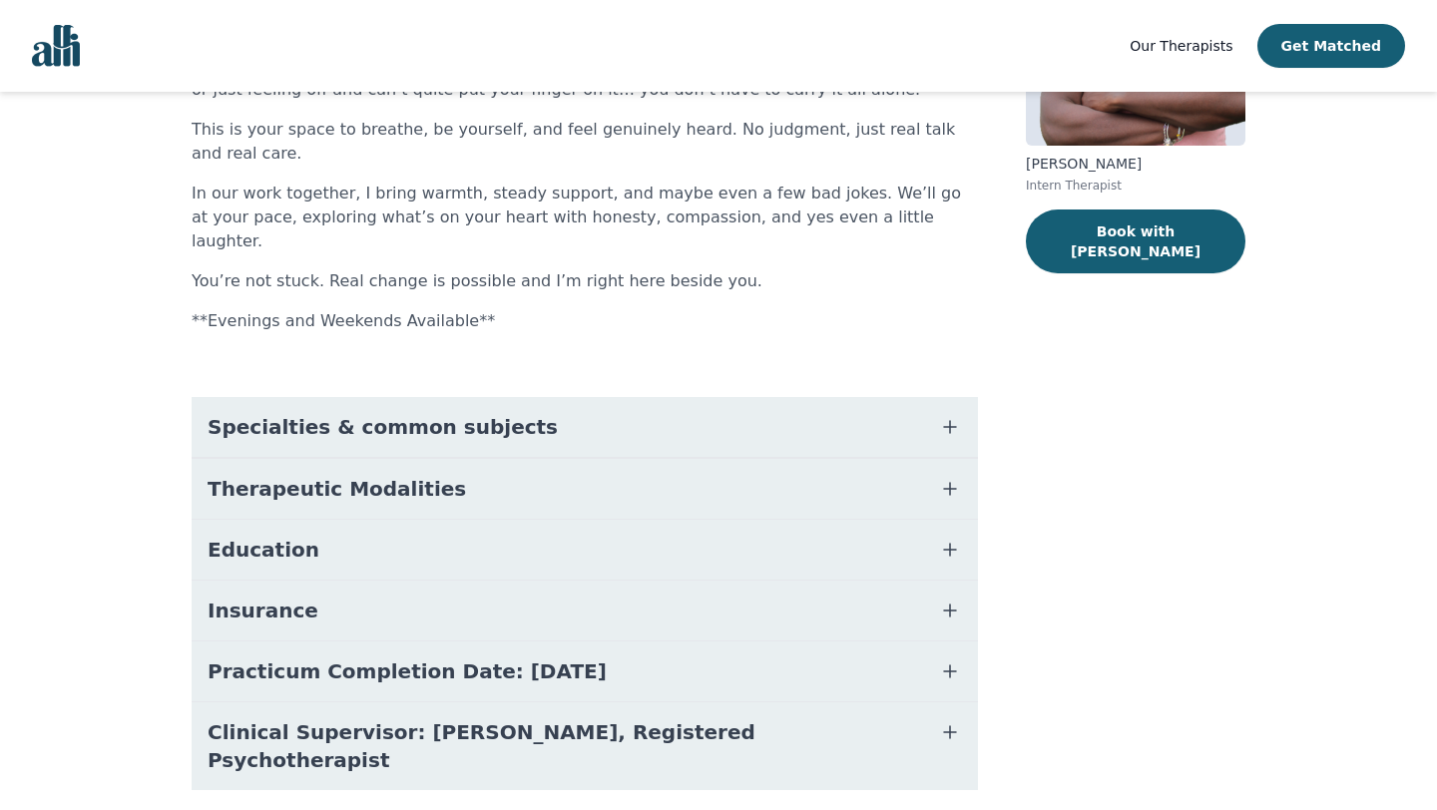
click at [453, 459] on button "Therapeutic Modalities" at bounding box center [585, 489] width 786 height 60
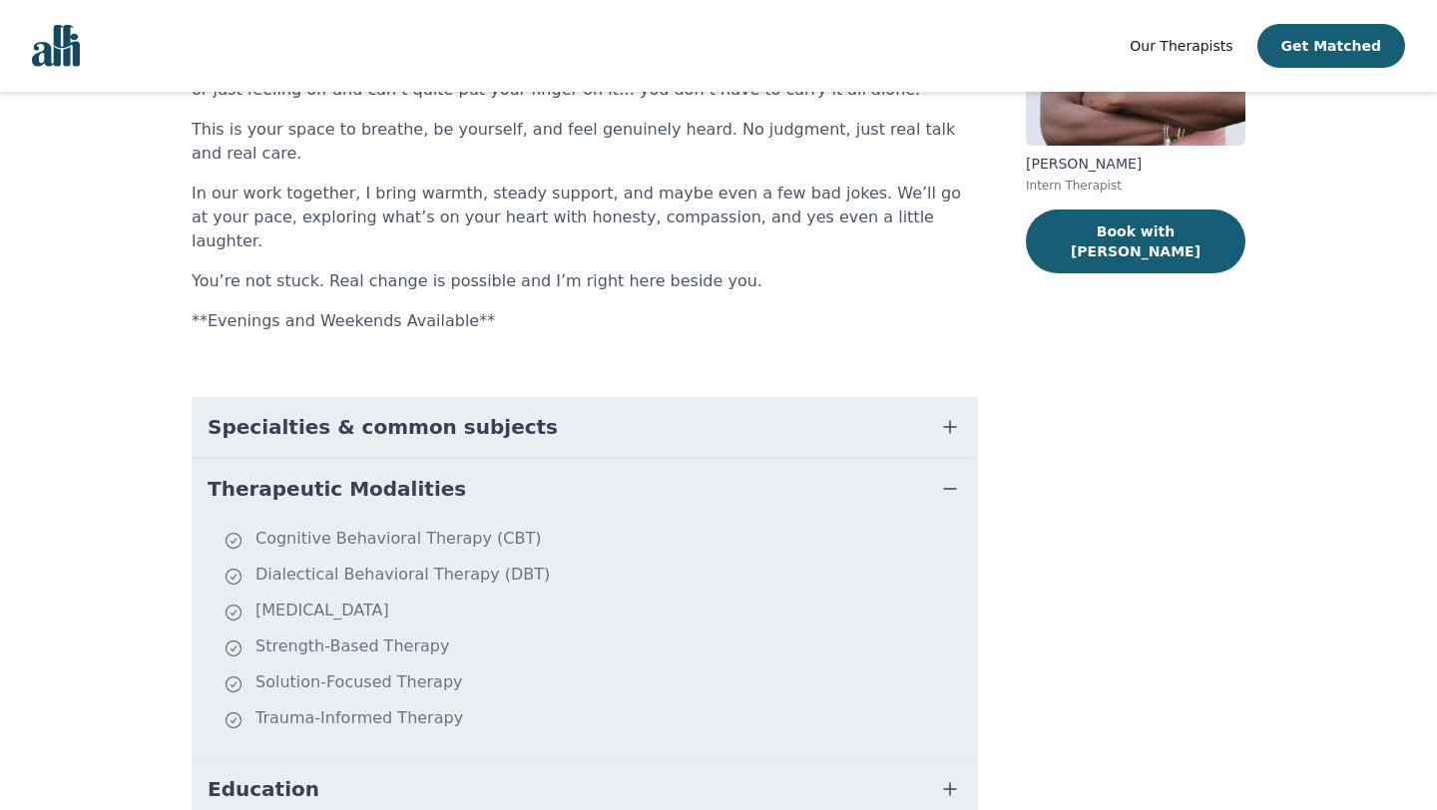
click at [553, 397] on button "Specialties & common subjects" at bounding box center [585, 427] width 786 height 60
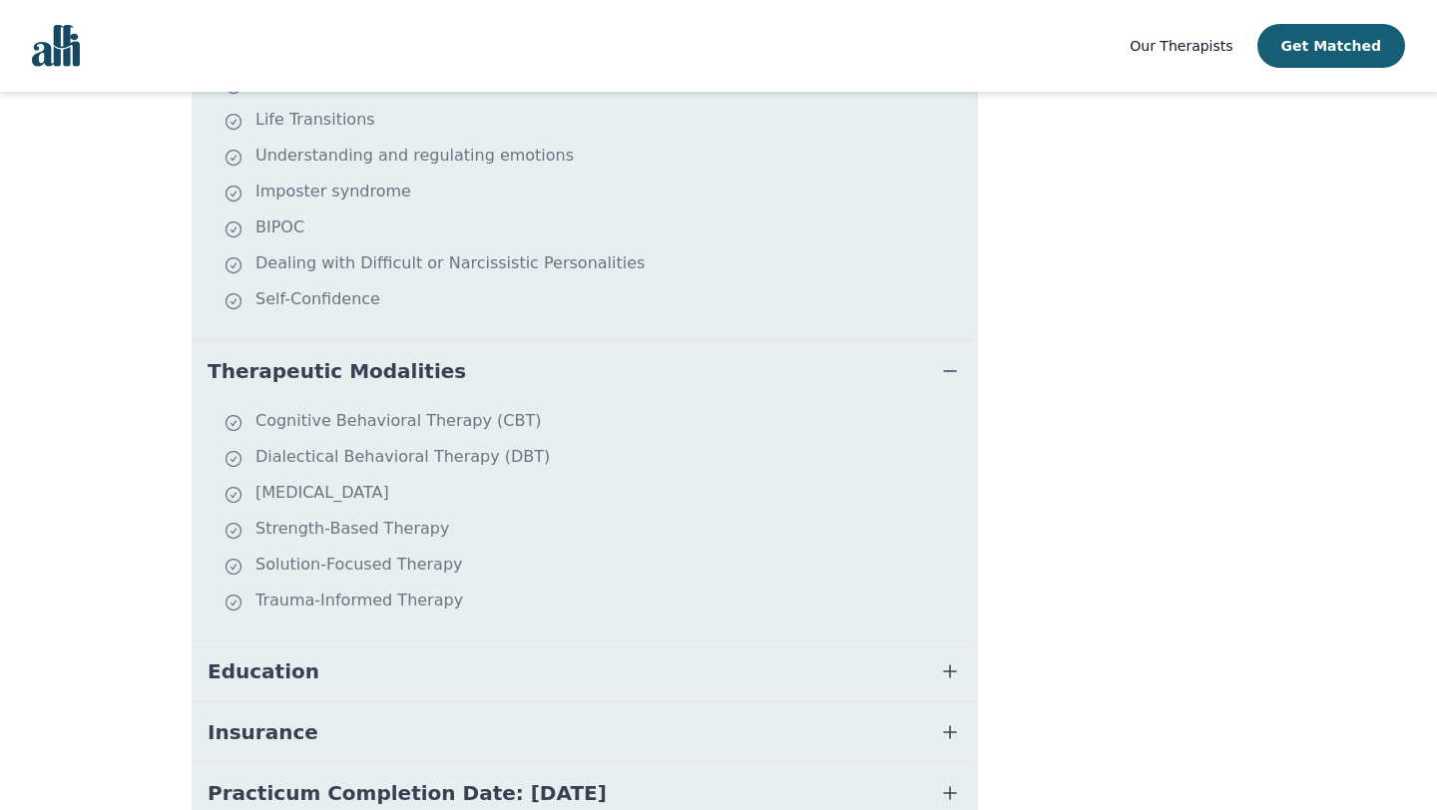
scroll to position [904, 0]
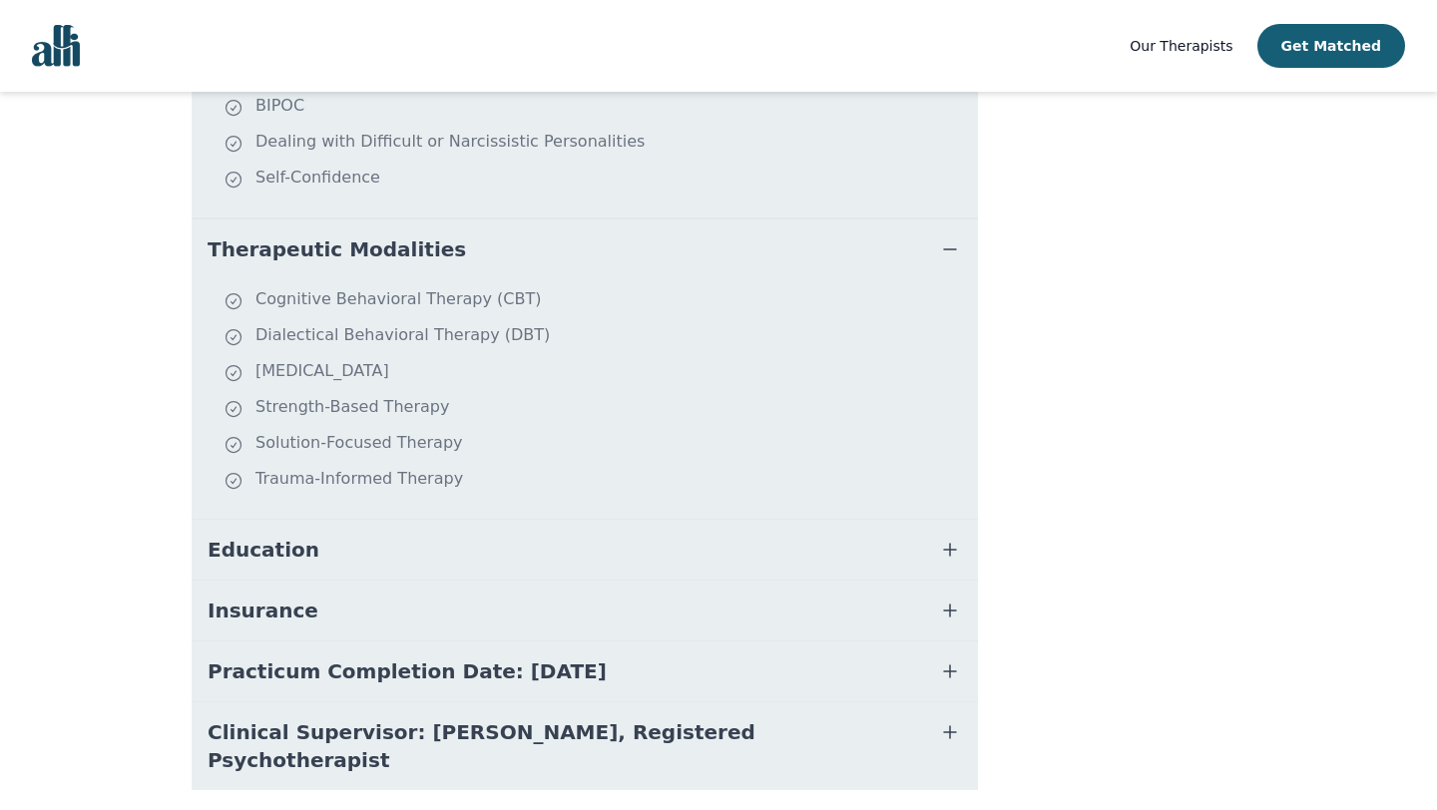
click at [392, 581] on button "Insurance" at bounding box center [585, 611] width 786 height 60
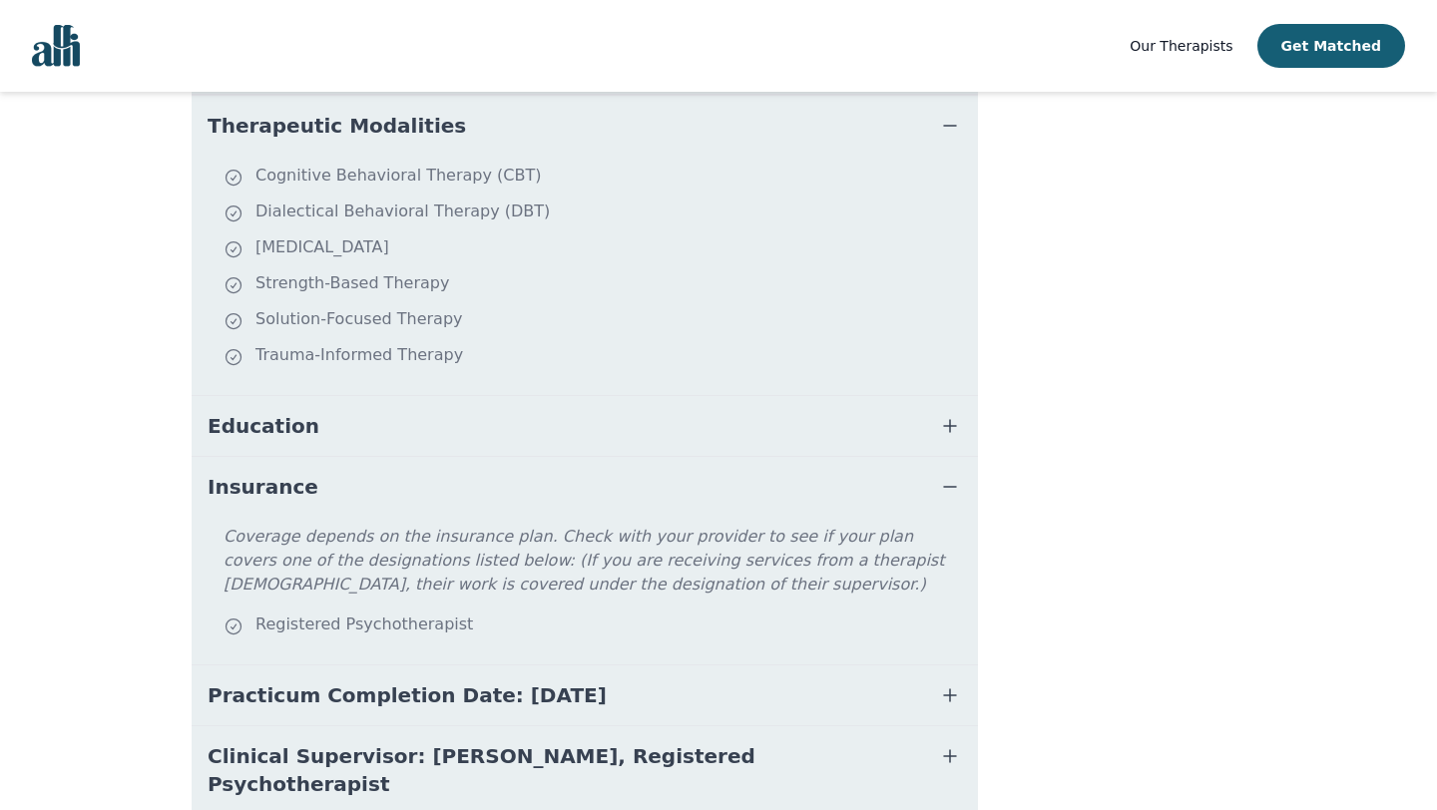
scroll to position [1051, 0]
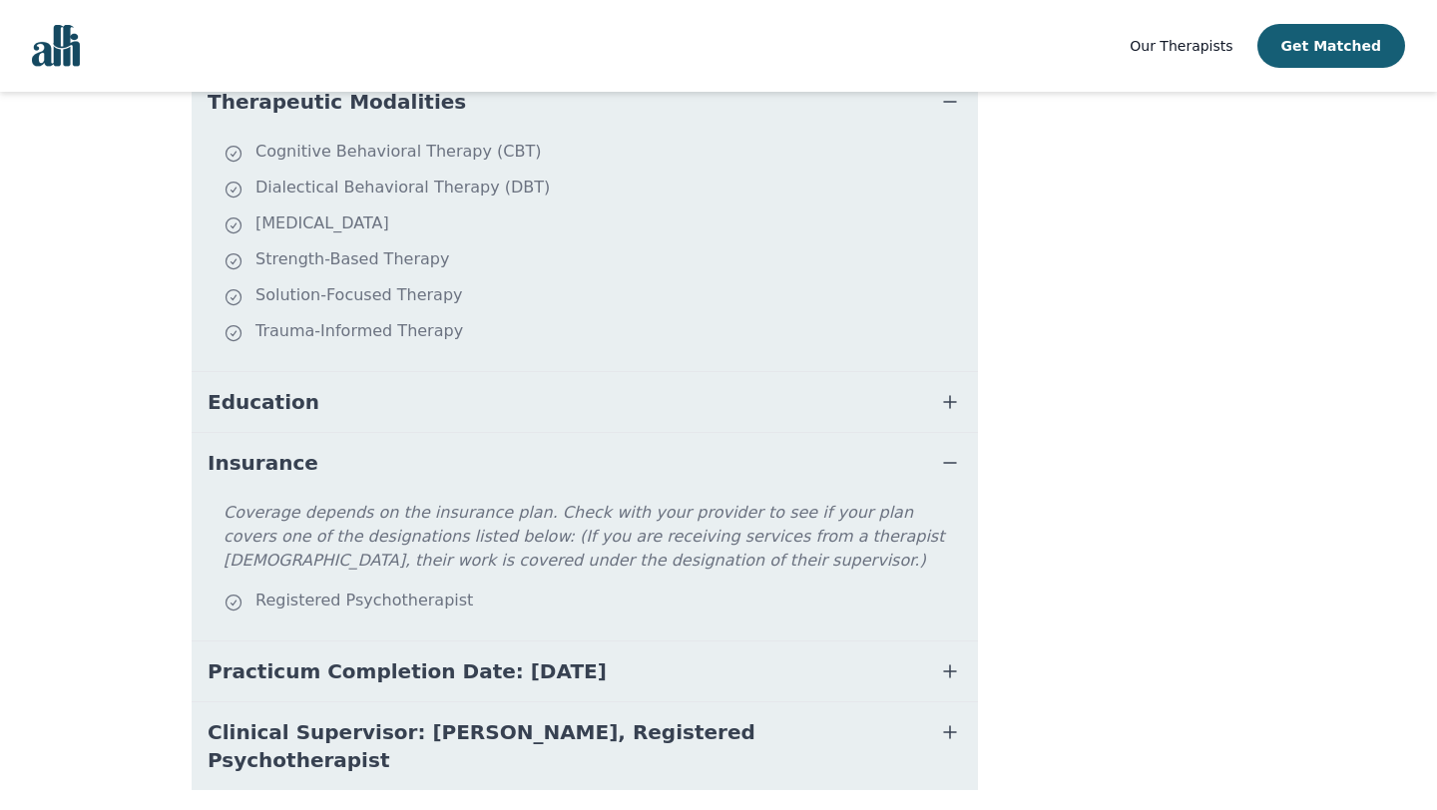
click at [433, 641] on button "Practicum Completion Date: [DATE]" at bounding box center [585, 671] width 786 height 60
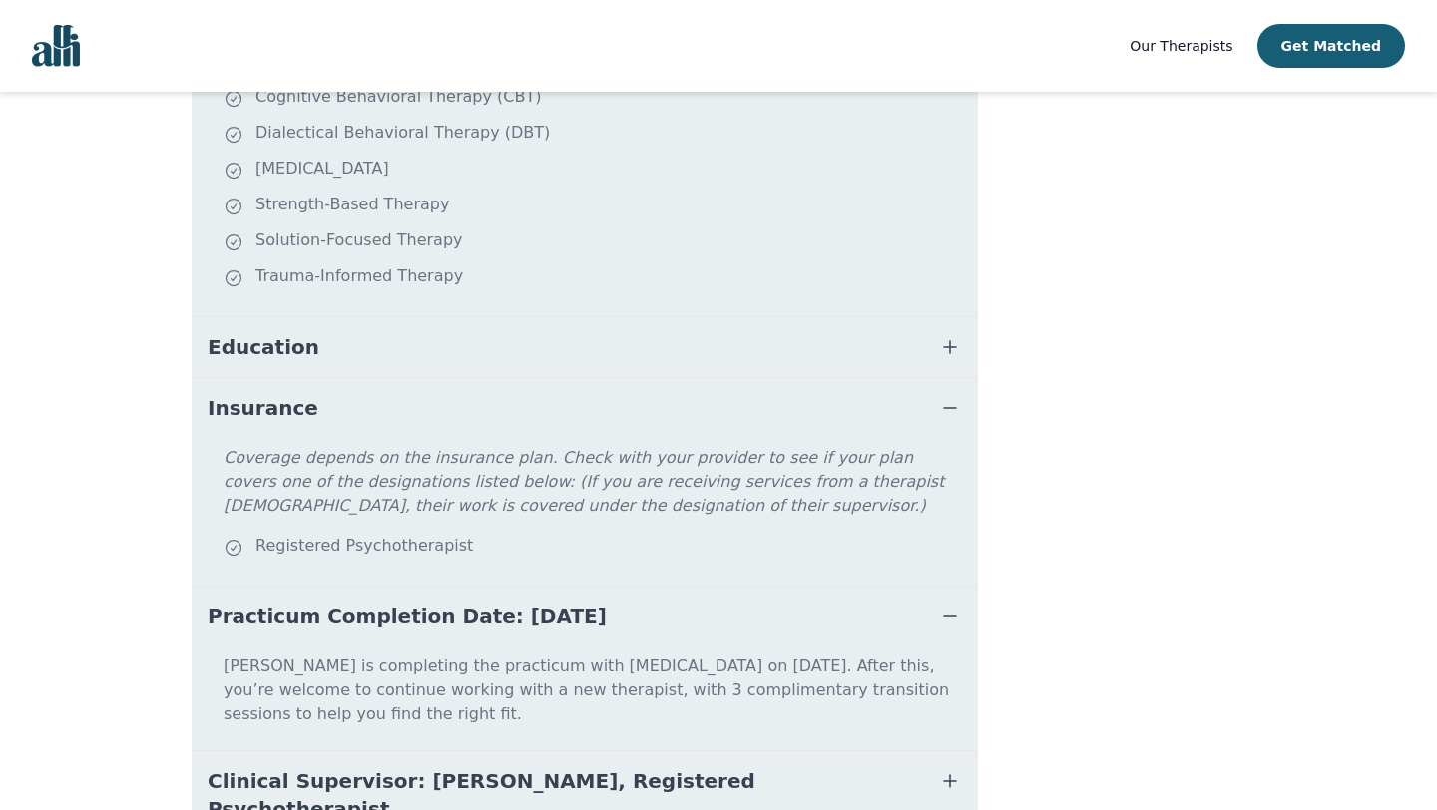
scroll to position [1131, 0]
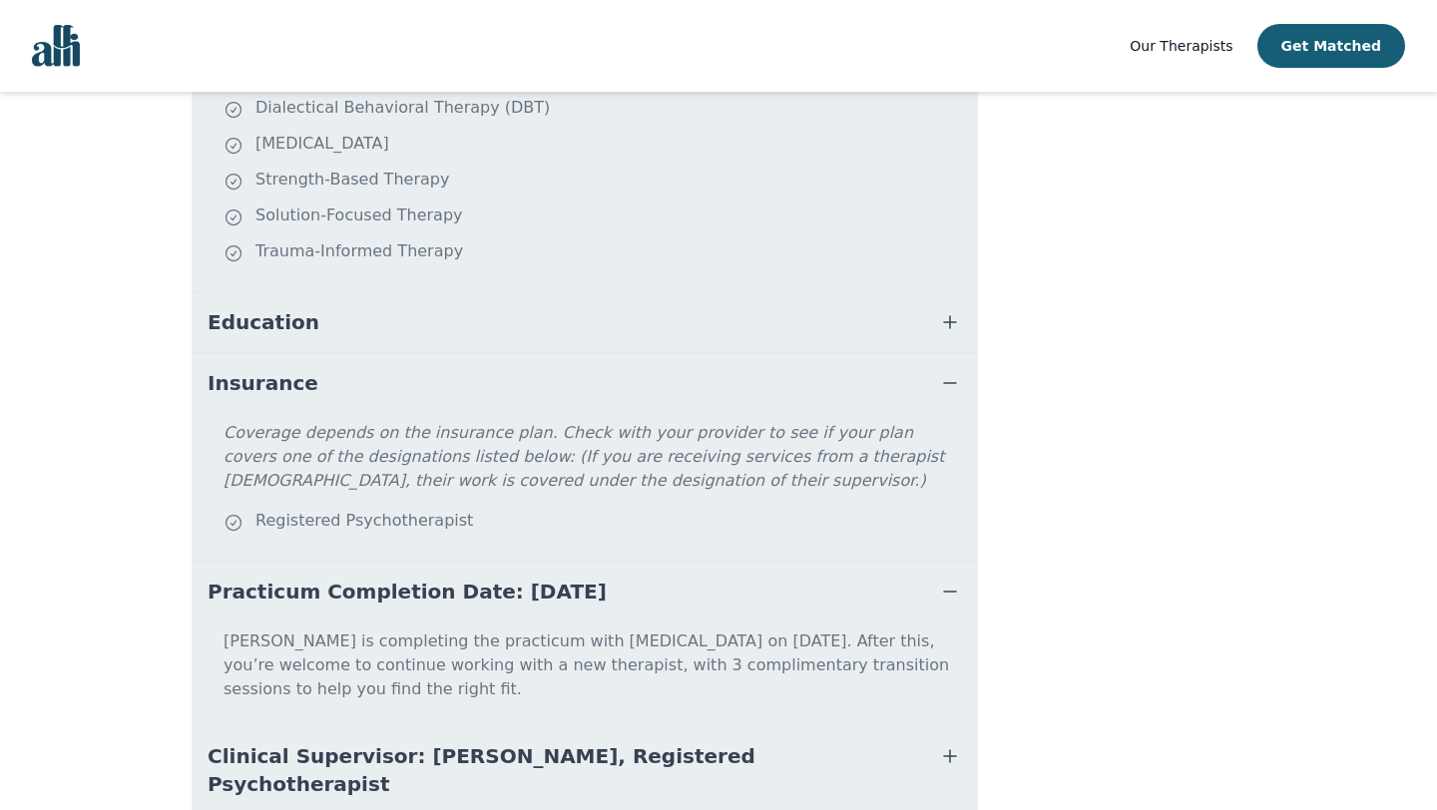
click at [542, 726] on button "Clinical Supervisor: [PERSON_NAME], Registered Psychotherapist" at bounding box center [585, 770] width 786 height 88
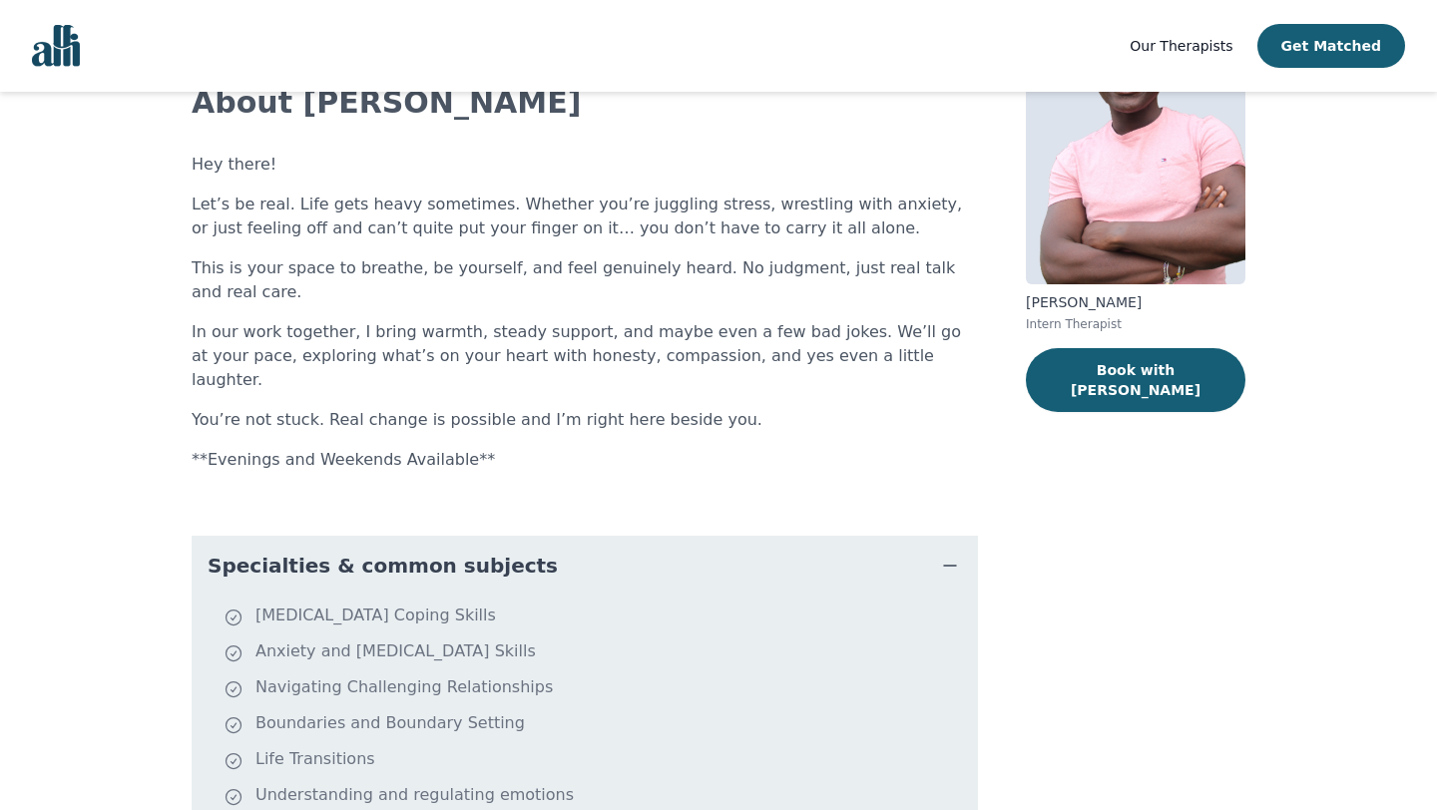
scroll to position [0, 0]
